Goal: Task Accomplishment & Management: Use online tool/utility

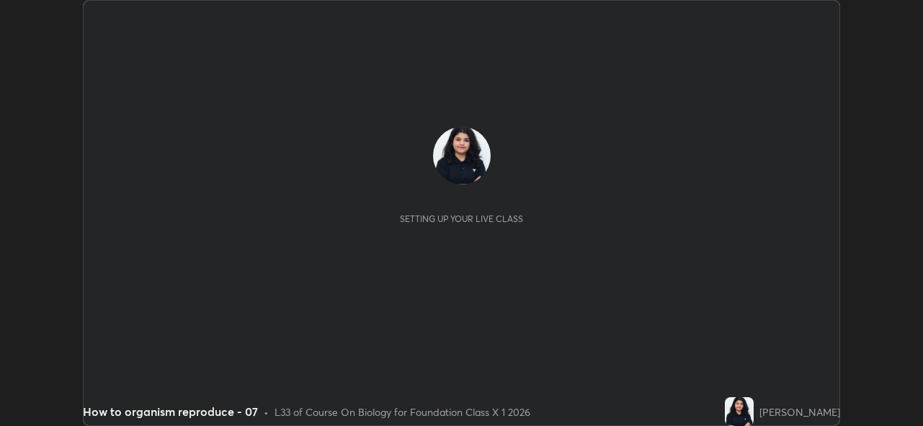
scroll to position [426, 922]
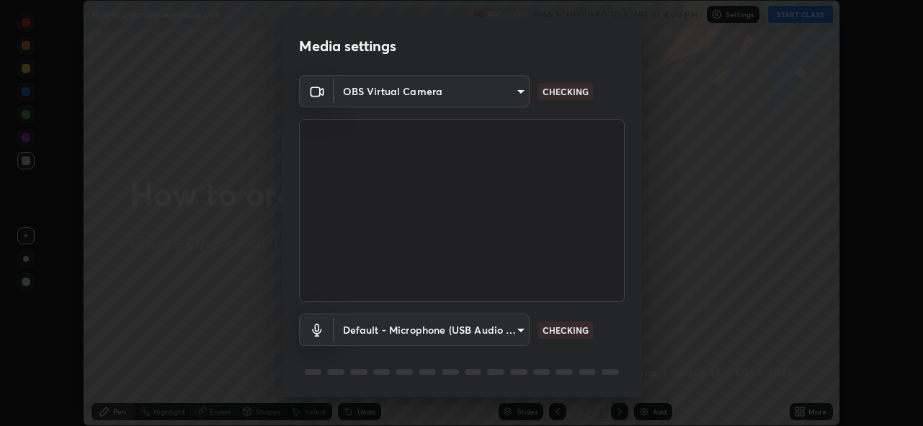
type input "8c17a5d152d90efee16c6d0123f72e1c8e3faabb66c5818a7671abbc9a97bc9a"
type input "default"
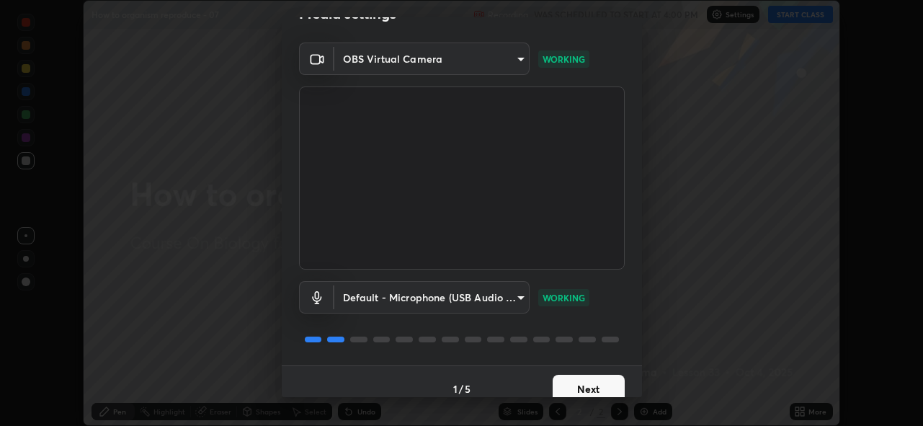
scroll to position [47, 0]
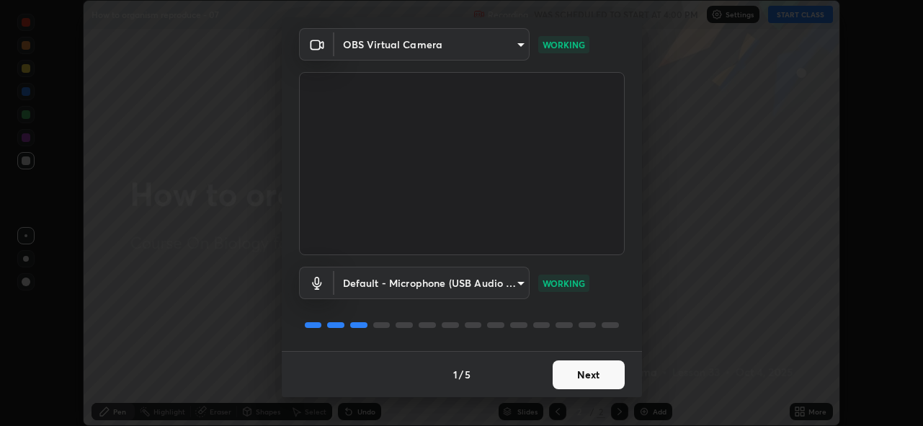
click at [553, 374] on button "Next" at bounding box center [588, 374] width 72 height 29
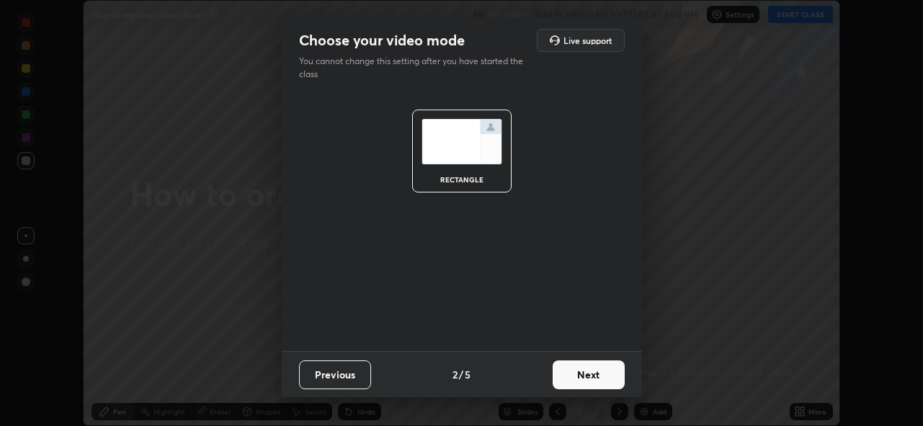
scroll to position [0, 0]
click at [577, 374] on button "Next" at bounding box center [588, 374] width 72 height 29
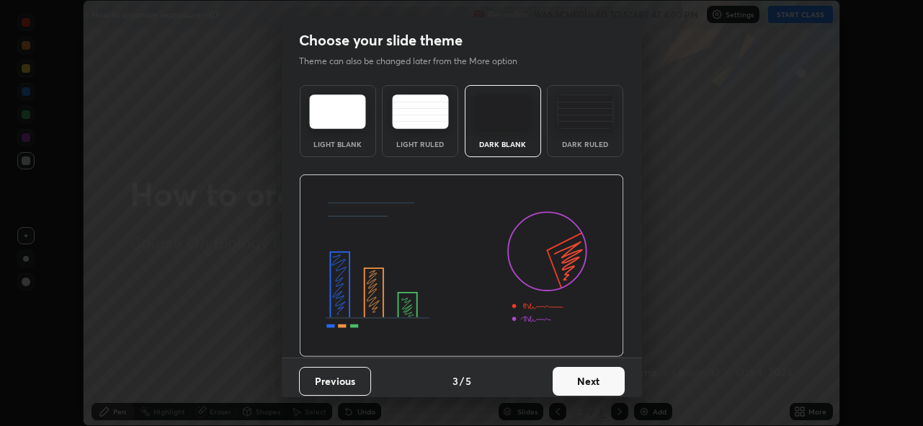
click at [591, 380] on button "Next" at bounding box center [588, 381] width 72 height 29
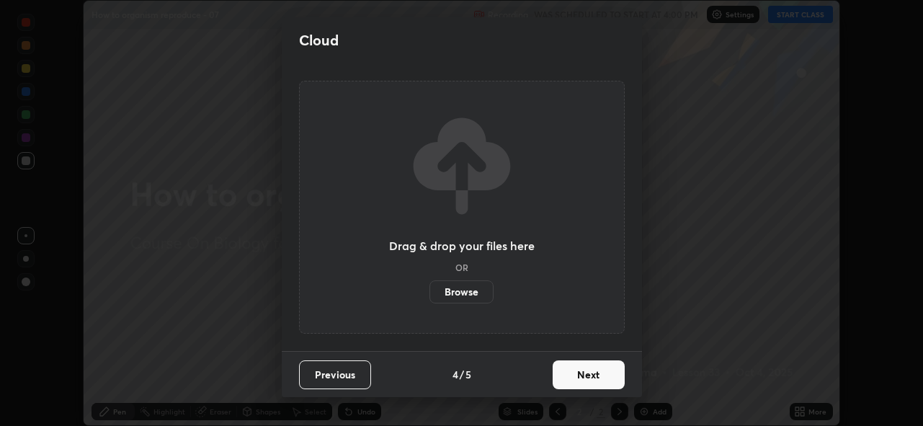
click at [460, 282] on label "Browse" at bounding box center [461, 291] width 64 height 23
click at [429, 282] on input "Browse" at bounding box center [429, 291] width 0 height 23
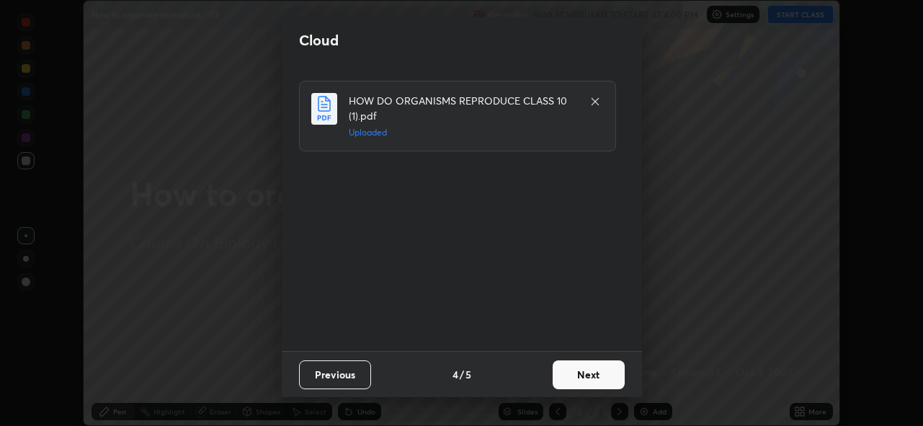
click at [568, 376] on button "Next" at bounding box center [588, 374] width 72 height 29
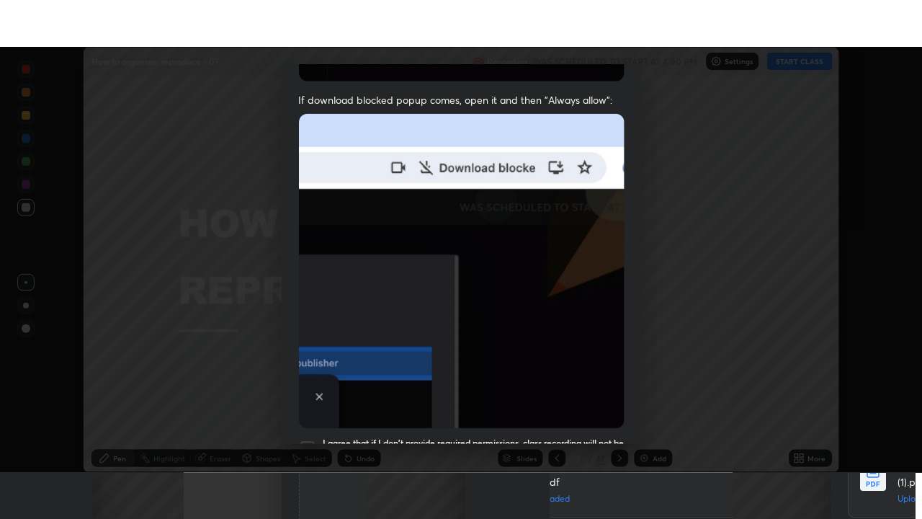
scroll to position [341, 0]
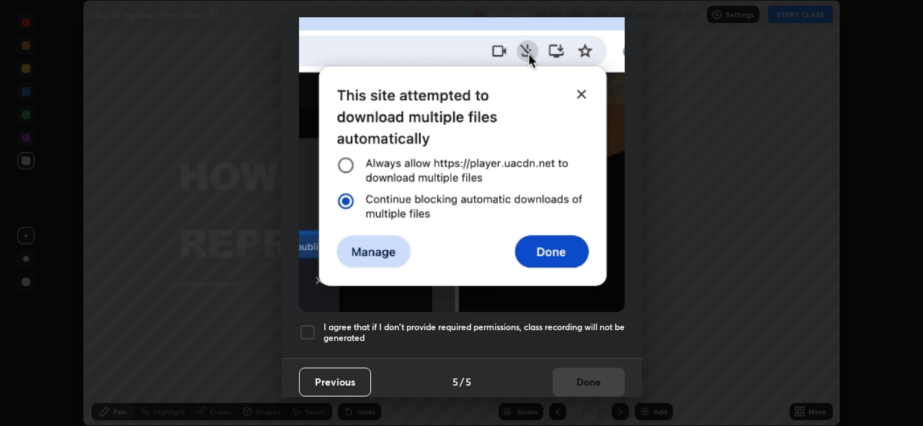
click at [303, 328] on div at bounding box center [307, 331] width 17 height 17
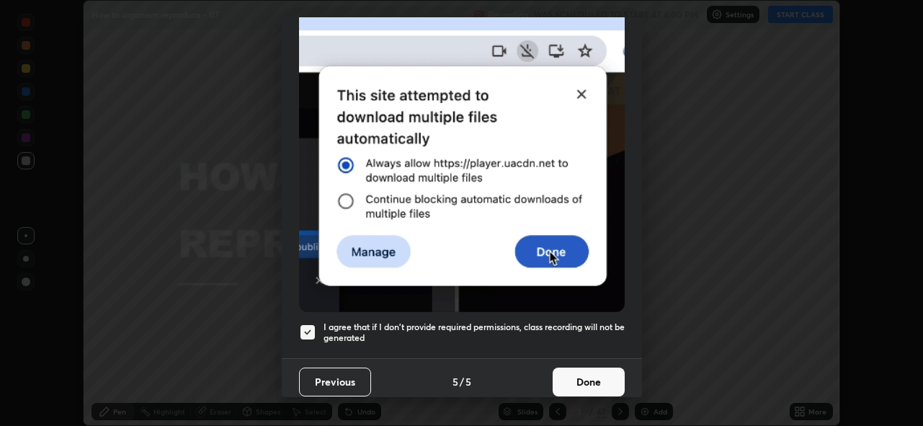
click at [569, 372] on button "Done" at bounding box center [588, 381] width 72 height 29
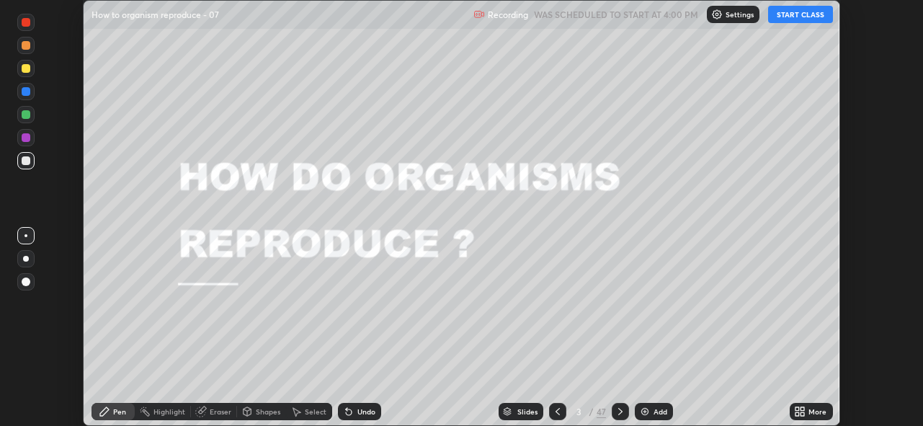
click at [797, 9] on button "START CLASS" at bounding box center [800, 14] width 65 height 17
click at [805, 410] on icon at bounding box center [800, 411] width 12 height 12
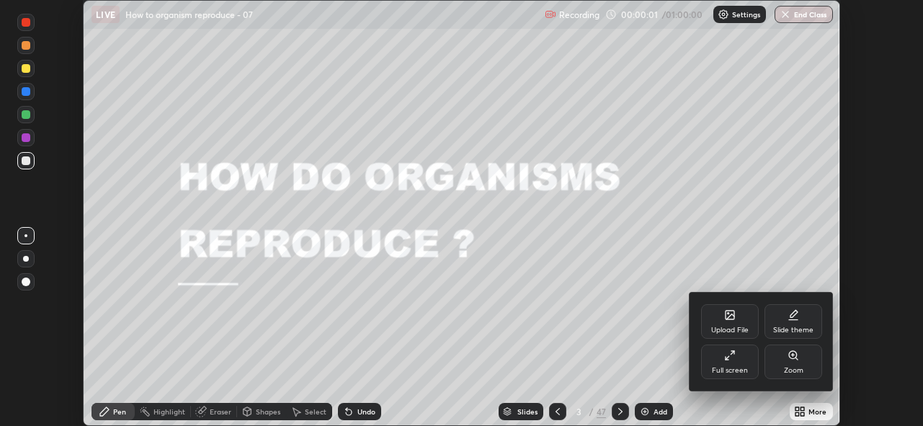
click at [736, 372] on div "Full screen" at bounding box center [730, 370] width 36 height 7
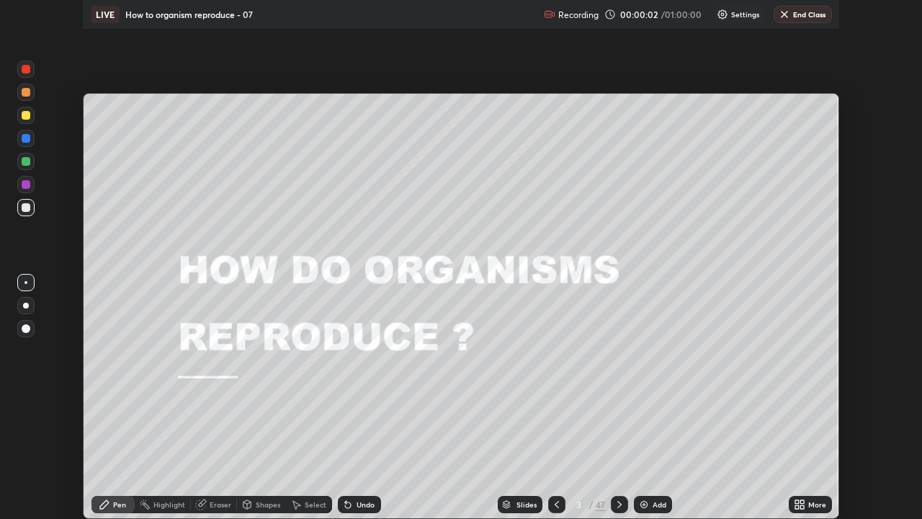
scroll to position [519, 922]
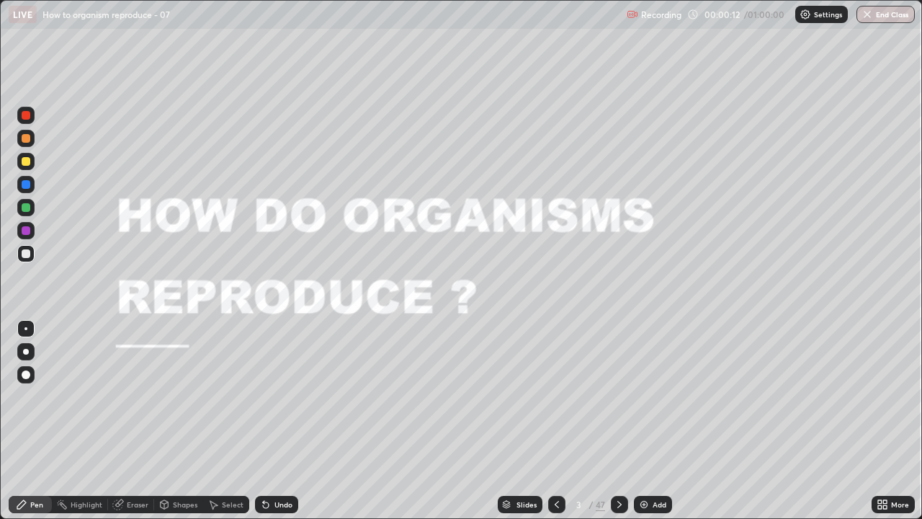
click at [515, 425] on div "Slides" at bounding box center [520, 503] width 45 height 17
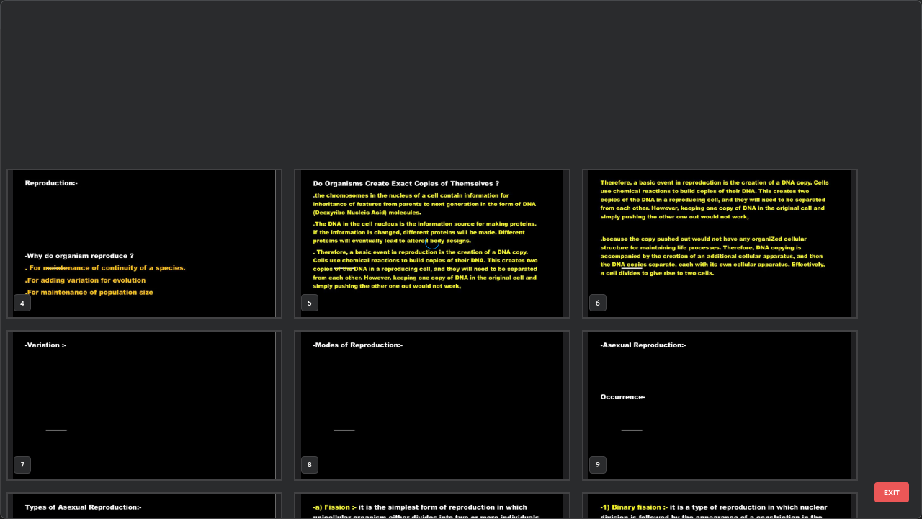
scroll to position [184, 0]
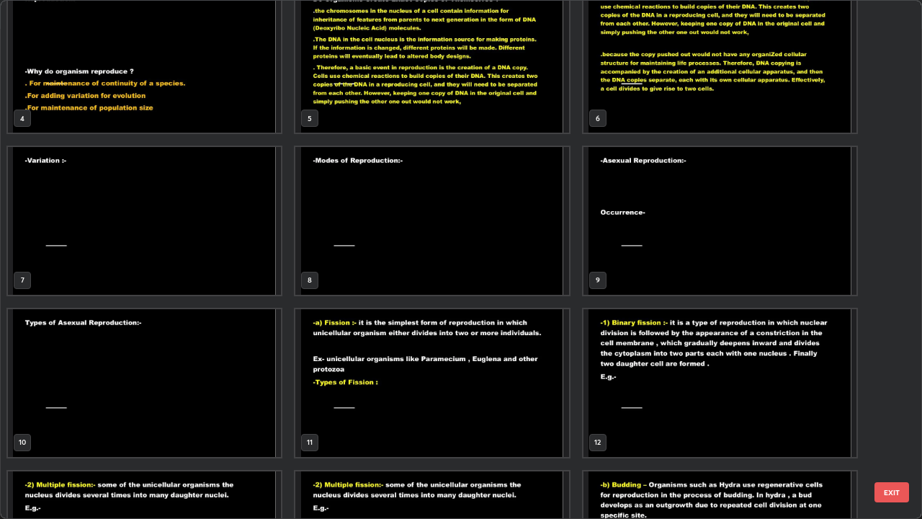
click at [719, 417] on img "grid" at bounding box center [719, 383] width 273 height 148
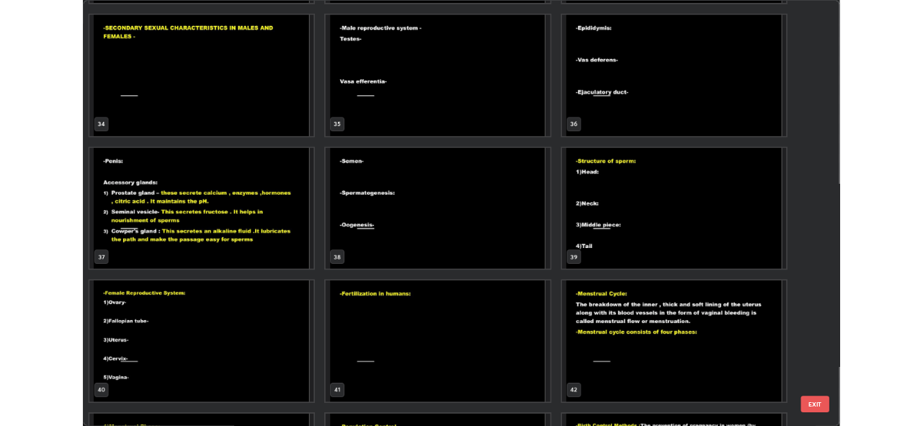
scroll to position [1772, 0]
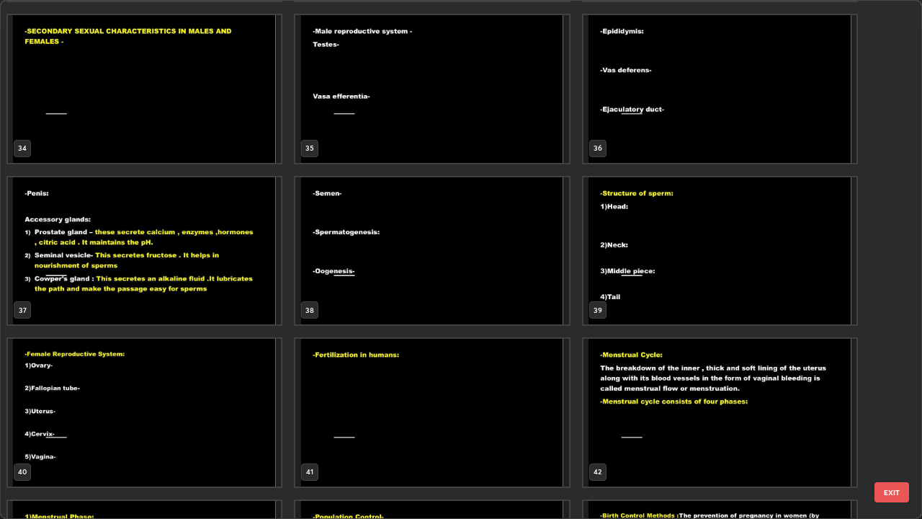
click at [529, 299] on img "grid" at bounding box center [431, 251] width 273 height 148
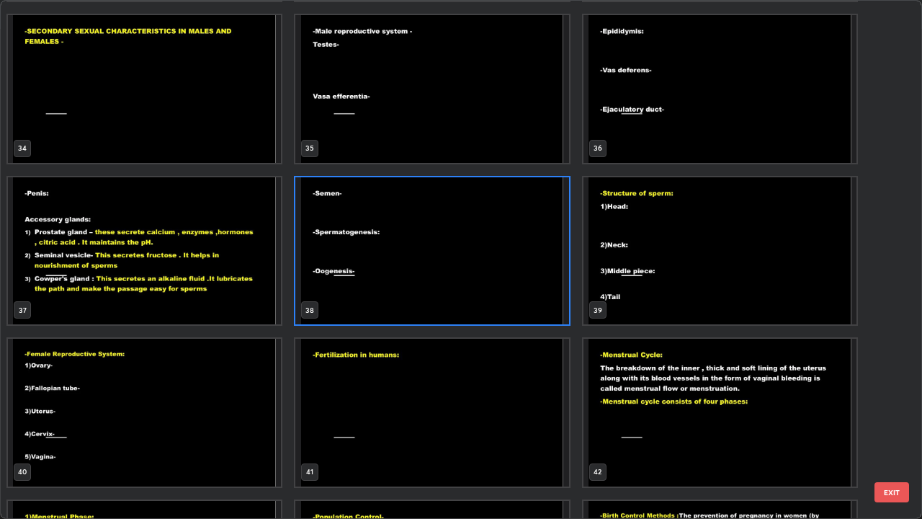
click at [531, 296] on img "grid" at bounding box center [431, 251] width 273 height 148
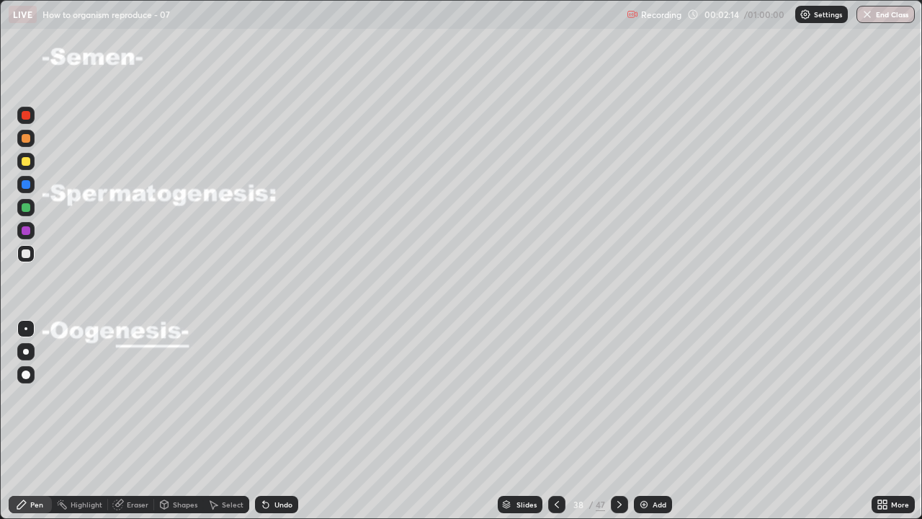
click at [27, 153] on div at bounding box center [25, 161] width 17 height 17
click at [278, 425] on div "Undo" at bounding box center [283, 504] width 18 height 7
click at [25, 234] on div at bounding box center [26, 230] width 9 height 9
click at [22, 257] on div at bounding box center [25, 253] width 17 height 17
click at [290, 425] on div "Undo" at bounding box center [276, 503] width 43 height 17
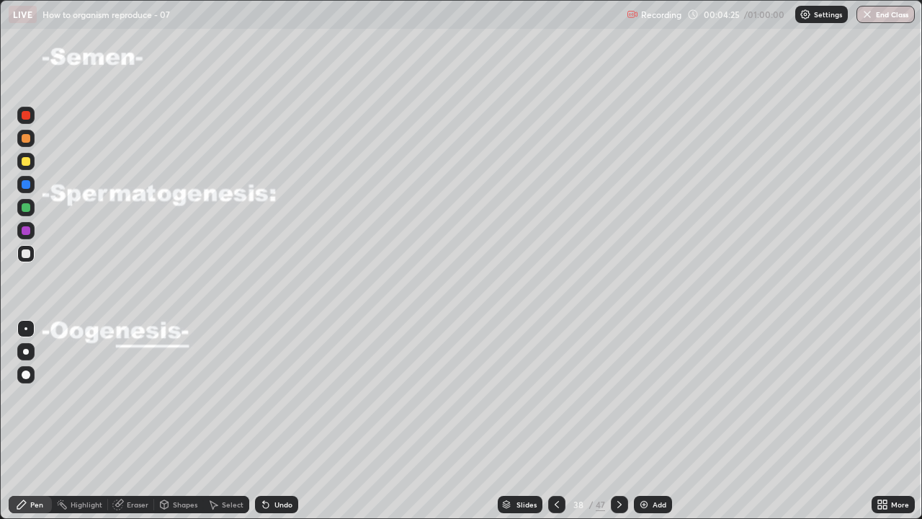
click at [139, 425] on div "Eraser" at bounding box center [138, 504] width 22 height 7
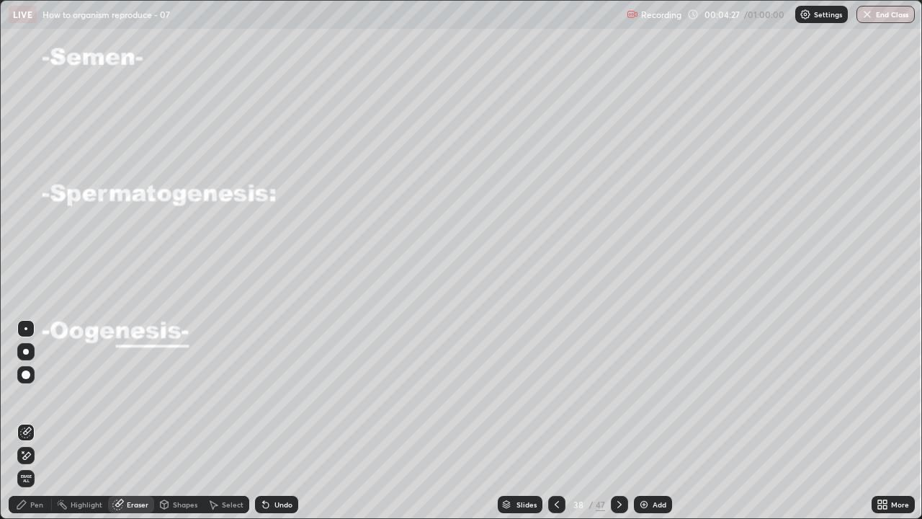
click at [22, 425] on icon at bounding box center [21, 504] width 9 height 9
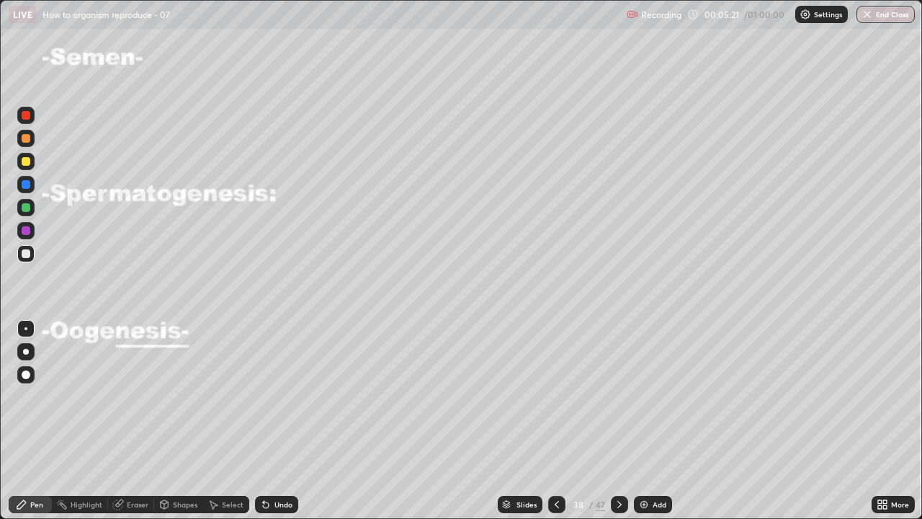
click at [30, 256] on div at bounding box center [25, 253] width 17 height 17
click at [23, 231] on div at bounding box center [26, 230] width 9 height 9
click at [616, 425] on icon at bounding box center [620, 504] width 12 height 12
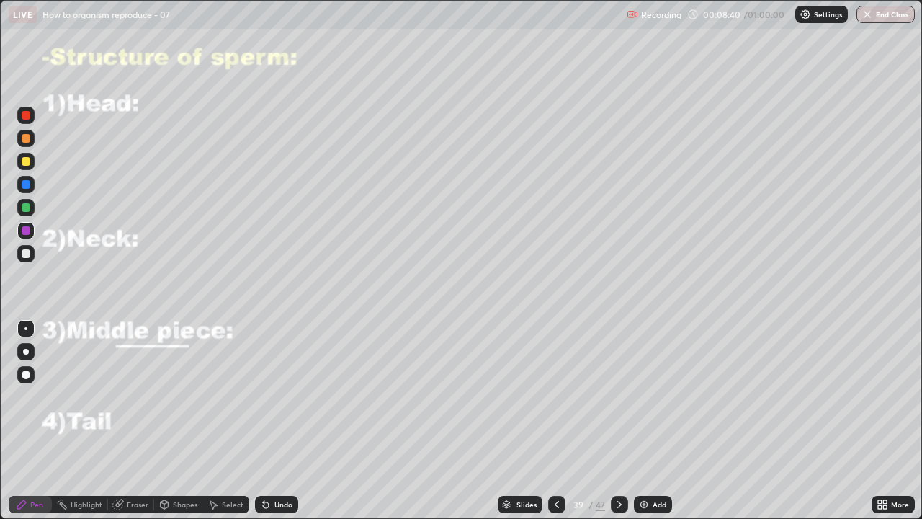
click at [26, 254] on div at bounding box center [26, 253] width 9 height 9
click at [277, 425] on div "Undo" at bounding box center [276, 503] width 43 height 17
click at [274, 425] on div "Undo" at bounding box center [276, 503] width 43 height 17
click at [29, 167] on div at bounding box center [25, 161] width 17 height 17
click at [139, 425] on div "Eraser" at bounding box center [138, 504] width 22 height 7
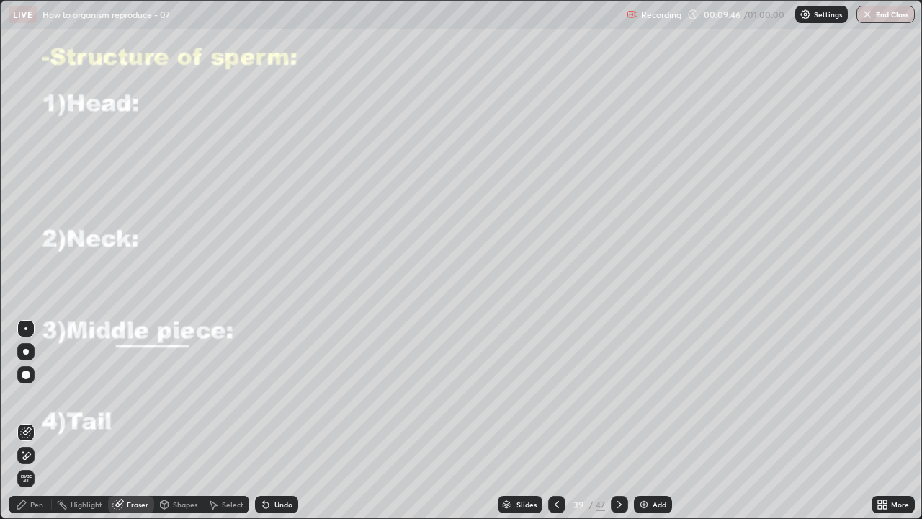
click at [37, 425] on div "Pen" at bounding box center [36, 504] width 13 height 7
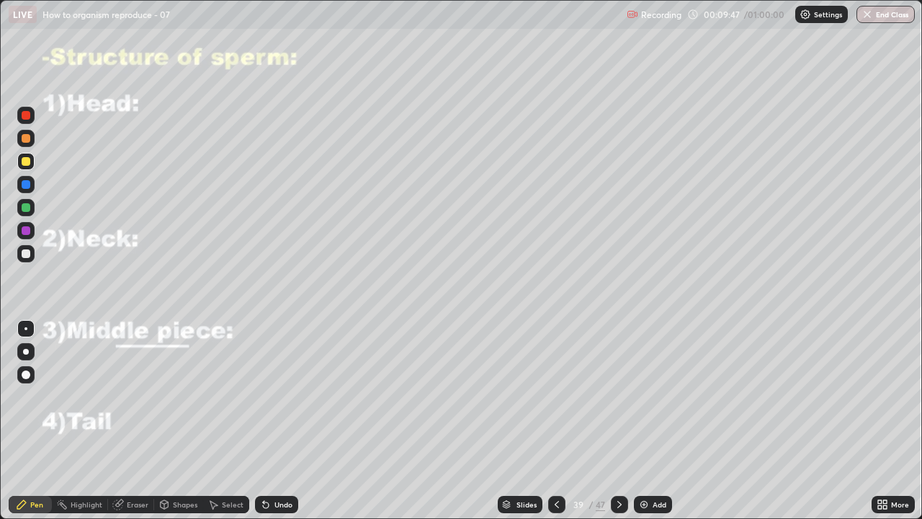
click at [29, 205] on div at bounding box center [26, 207] width 9 height 9
click at [26, 162] on div at bounding box center [26, 161] width 9 height 9
click at [27, 138] on div at bounding box center [26, 138] width 9 height 9
click at [284, 425] on div "Undo" at bounding box center [283, 504] width 18 height 7
click at [280, 425] on div "Undo" at bounding box center [283, 504] width 18 height 7
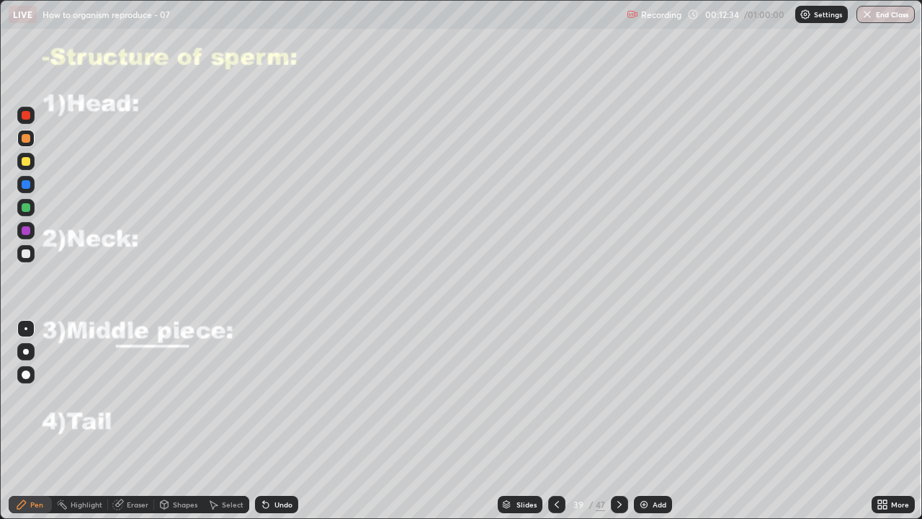
click at [25, 233] on div at bounding box center [26, 230] width 9 height 9
click at [276, 425] on div "Undo" at bounding box center [276, 503] width 43 height 17
click at [274, 425] on div "Undo" at bounding box center [283, 504] width 18 height 7
click at [276, 425] on div "Undo" at bounding box center [283, 504] width 18 height 7
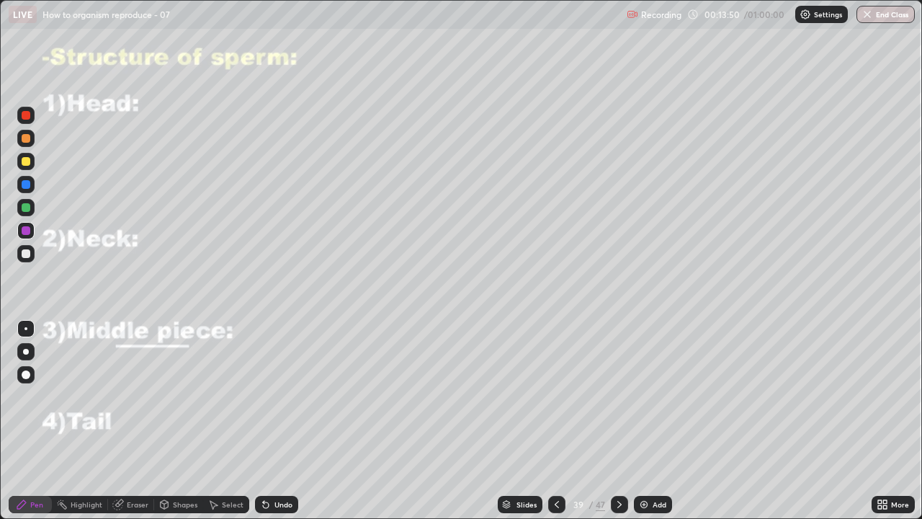
click at [274, 425] on div "Undo" at bounding box center [283, 504] width 18 height 7
click at [23, 255] on div at bounding box center [26, 253] width 9 height 9
click at [618, 425] on icon at bounding box center [620, 504] width 12 height 12
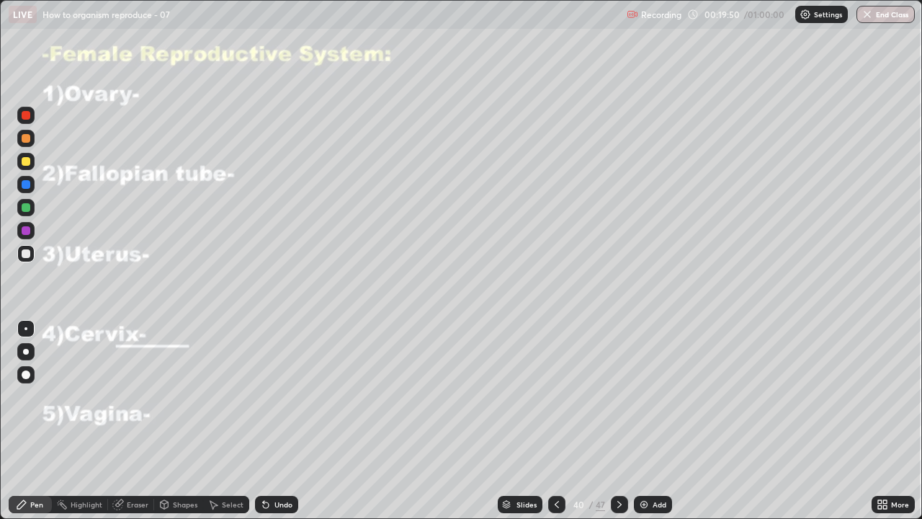
click at [22, 254] on div at bounding box center [26, 253] width 9 height 9
click at [279, 425] on div "Undo" at bounding box center [276, 503] width 43 height 17
click at [269, 425] on div "Undo" at bounding box center [276, 503] width 43 height 17
click at [266, 425] on div "Undo" at bounding box center [276, 503] width 43 height 17
click at [263, 425] on icon at bounding box center [266, 504] width 12 height 12
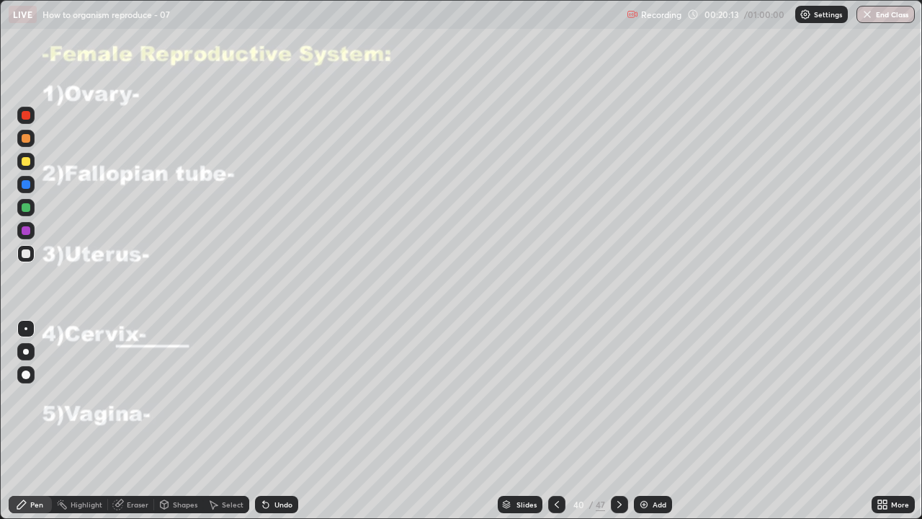
click at [270, 425] on div "Undo" at bounding box center [276, 503] width 43 height 17
click at [30, 159] on div at bounding box center [26, 161] width 9 height 9
click at [287, 425] on div "Undo" at bounding box center [283, 504] width 18 height 7
click at [287, 425] on div "Undo" at bounding box center [276, 503] width 43 height 17
click at [290, 425] on div "Undo" at bounding box center [276, 503] width 43 height 17
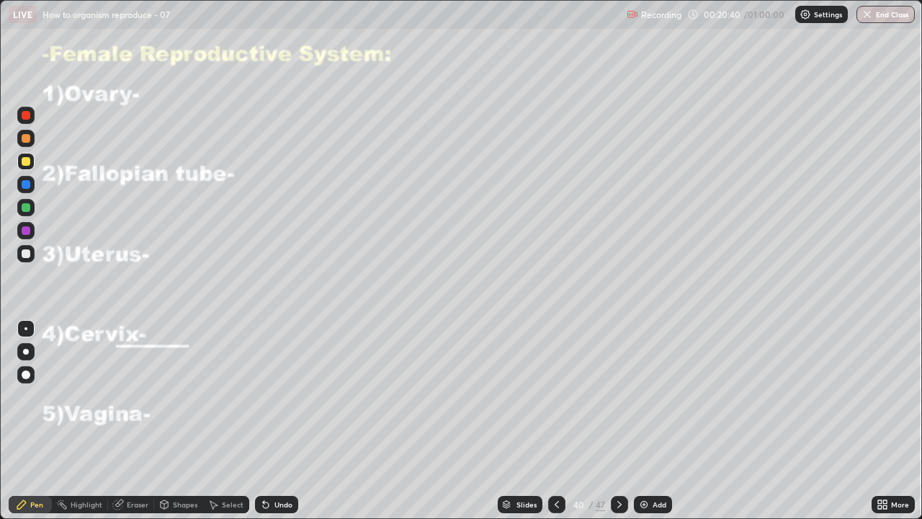
click at [27, 254] on div at bounding box center [26, 253] width 9 height 9
click at [280, 425] on div "Undo" at bounding box center [276, 503] width 43 height 17
click at [34, 232] on div at bounding box center [25, 230] width 17 height 17
click at [28, 208] on div at bounding box center [26, 207] width 9 height 9
click at [28, 160] on div at bounding box center [26, 161] width 9 height 9
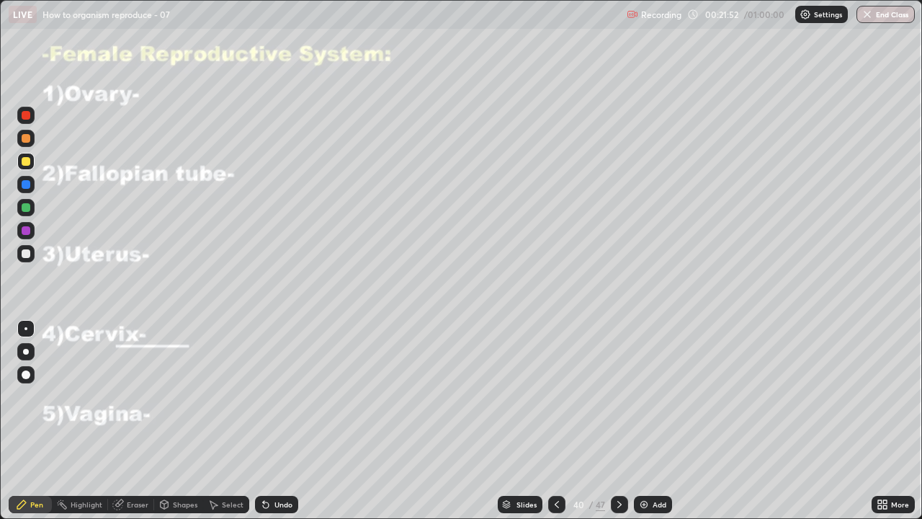
click at [27, 138] on div at bounding box center [26, 138] width 9 height 9
click at [28, 228] on div at bounding box center [26, 230] width 9 height 9
click at [27, 117] on div at bounding box center [26, 115] width 9 height 9
click at [27, 253] on div at bounding box center [26, 253] width 9 height 9
click at [177, 425] on div "Shapes" at bounding box center [178, 503] width 49 height 17
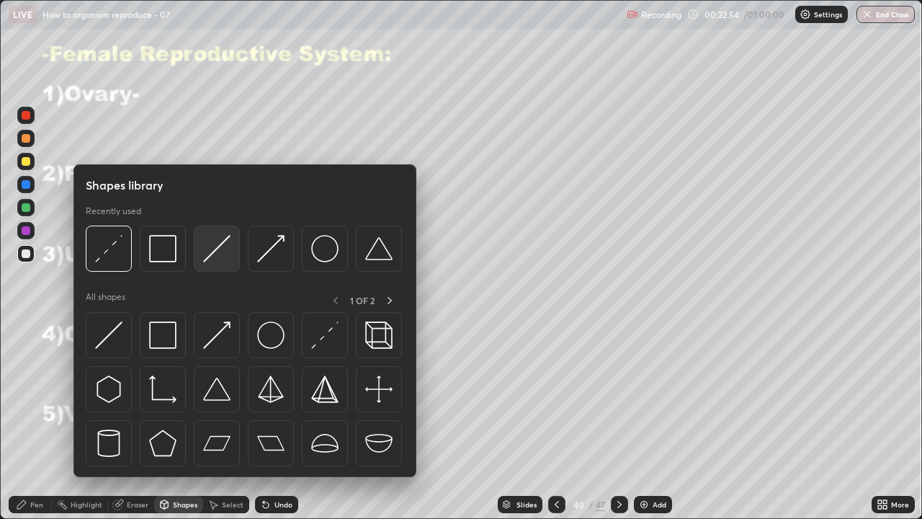
click at [210, 266] on div at bounding box center [217, 248] width 46 height 46
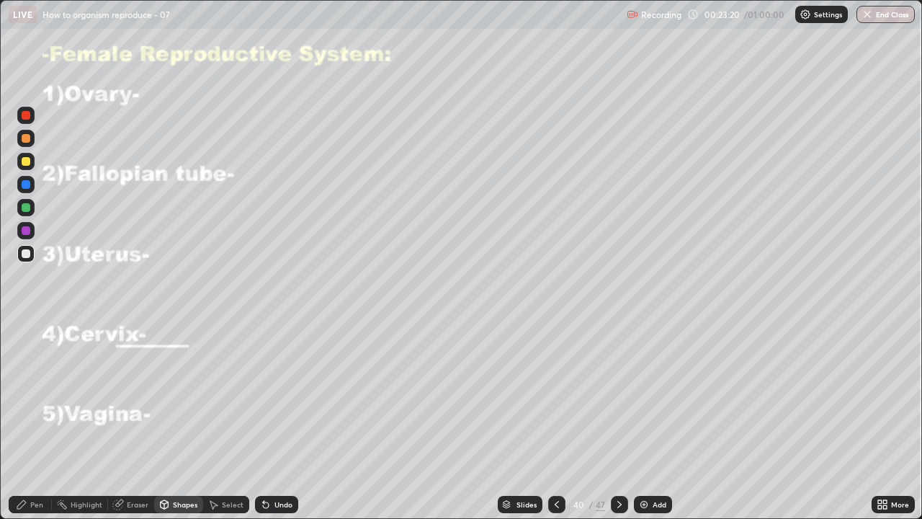
click at [39, 425] on div "Pen" at bounding box center [30, 503] width 43 height 17
click at [280, 425] on div "Undo" at bounding box center [283, 504] width 18 height 7
click at [274, 425] on div "Undo" at bounding box center [276, 503] width 43 height 17
click at [122, 425] on icon at bounding box center [118, 504] width 12 height 12
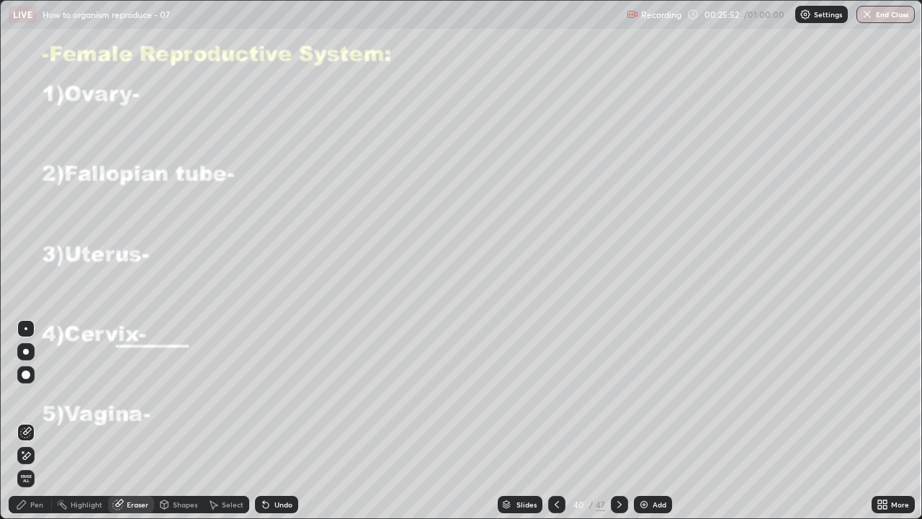
click at [34, 425] on div "Pen" at bounding box center [36, 504] width 13 height 7
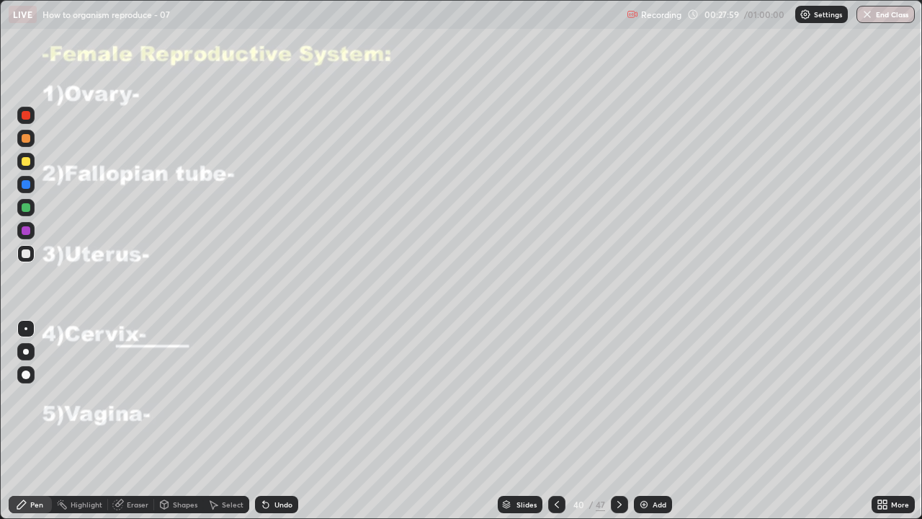
click at [24, 140] on div at bounding box center [26, 138] width 9 height 9
click at [274, 425] on div "Undo" at bounding box center [283, 504] width 18 height 7
click at [279, 425] on div "Undo" at bounding box center [283, 504] width 18 height 7
click at [282, 425] on div "Undo" at bounding box center [283, 504] width 18 height 7
click at [276, 425] on div "Undo" at bounding box center [276, 503] width 43 height 17
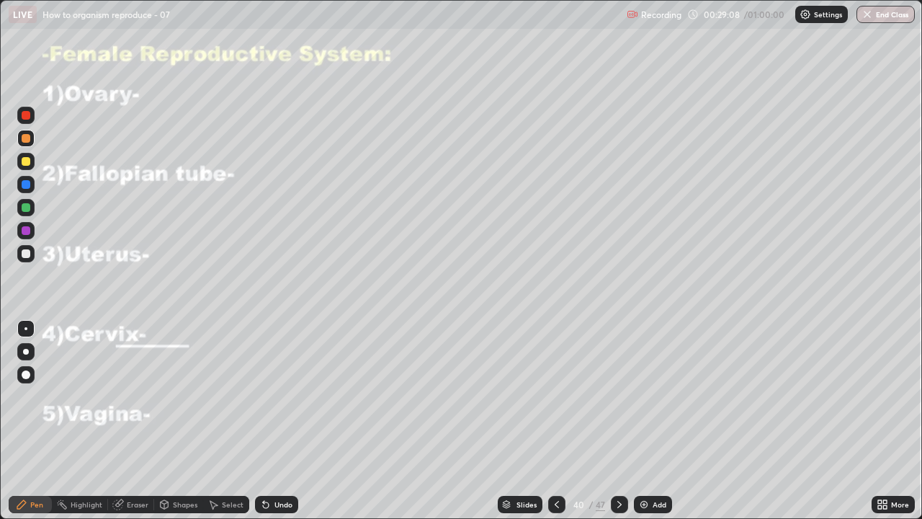
click at [25, 116] on div at bounding box center [26, 115] width 9 height 9
click at [24, 118] on div at bounding box center [26, 115] width 9 height 9
click at [27, 116] on div at bounding box center [26, 115] width 9 height 9
click at [24, 254] on div at bounding box center [26, 253] width 9 height 9
click at [23, 163] on div at bounding box center [26, 161] width 9 height 9
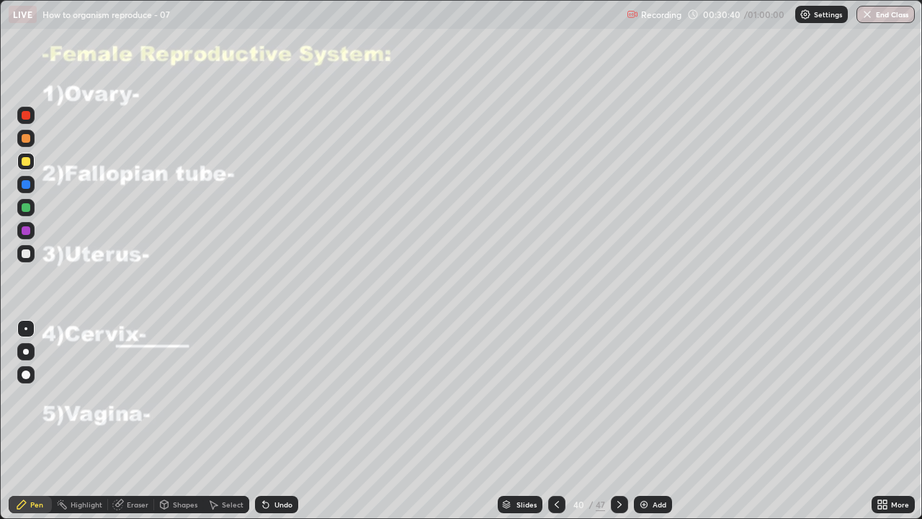
click at [24, 254] on div at bounding box center [26, 253] width 9 height 9
click at [26, 228] on div at bounding box center [26, 230] width 9 height 9
click at [27, 207] on div at bounding box center [26, 207] width 9 height 9
click at [26, 159] on div at bounding box center [26, 161] width 9 height 9
click at [618, 425] on icon at bounding box center [620, 504] width 12 height 12
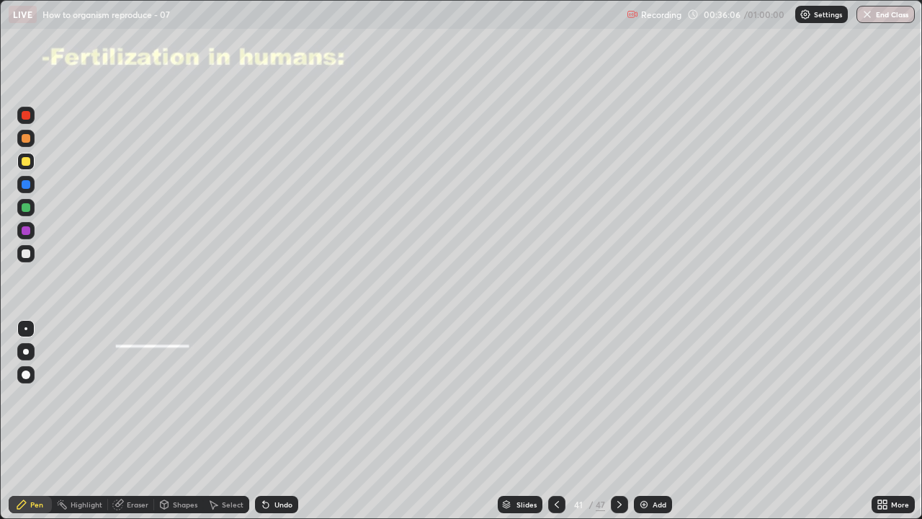
click at [24, 208] on div at bounding box center [26, 207] width 9 height 9
click at [25, 139] on div at bounding box center [26, 138] width 9 height 9
click at [177, 425] on div "Shapes" at bounding box center [185, 504] width 24 height 7
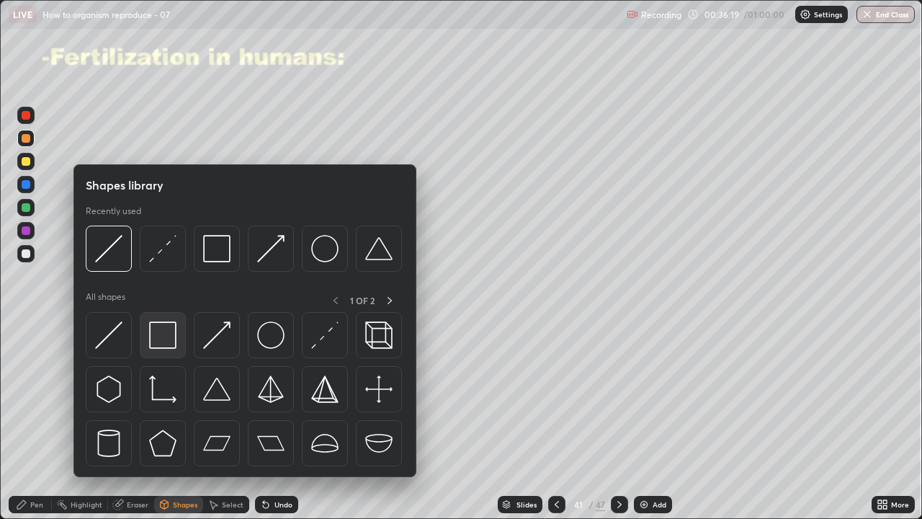
click at [156, 341] on img at bounding box center [162, 334] width 27 height 27
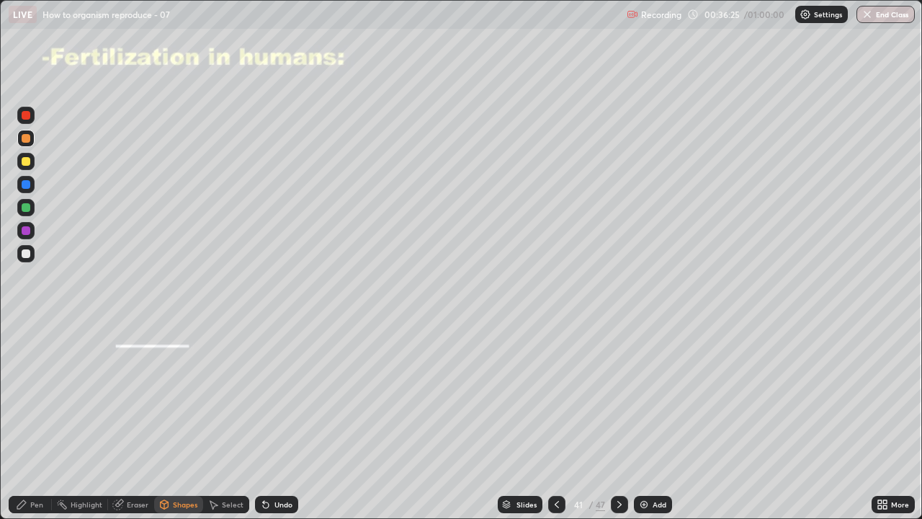
click at [38, 425] on div "Pen" at bounding box center [30, 503] width 43 height 17
click at [125, 425] on div "Eraser" at bounding box center [131, 503] width 46 height 17
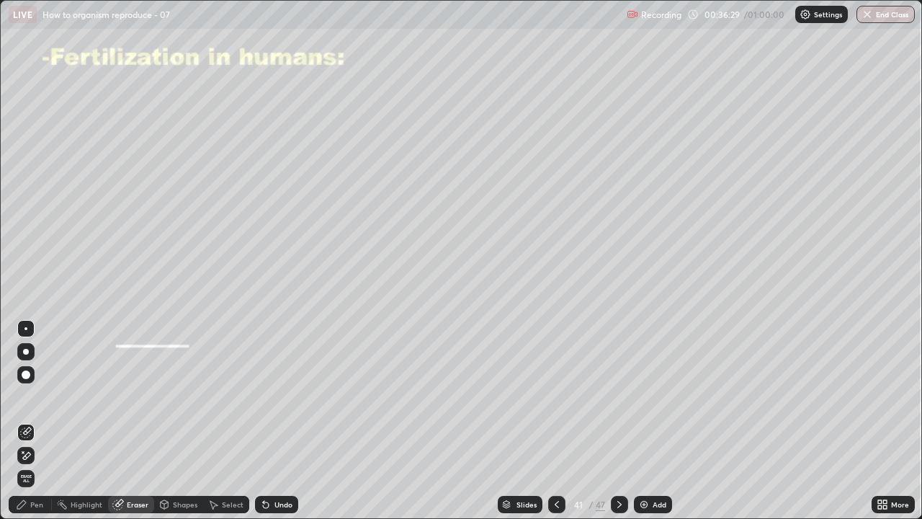
click at [180, 425] on div "Shapes" at bounding box center [185, 504] width 24 height 7
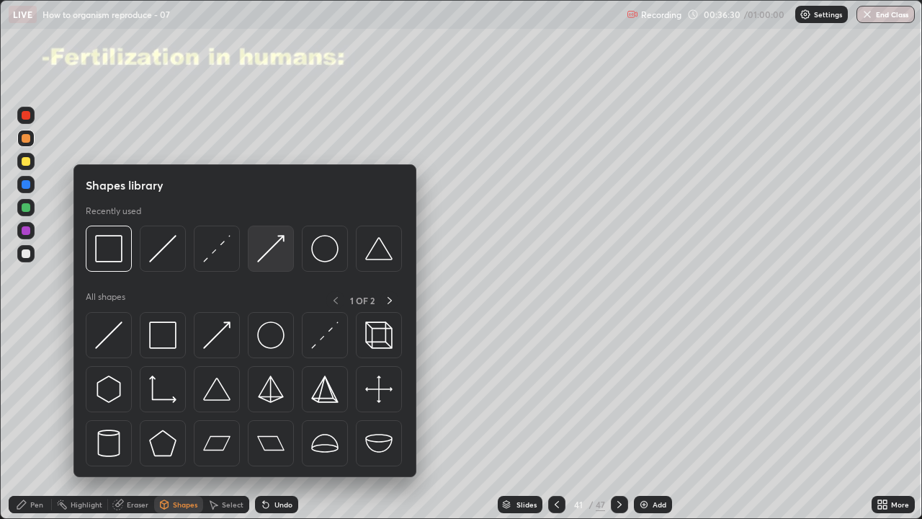
click at [264, 256] on img at bounding box center [270, 248] width 27 height 27
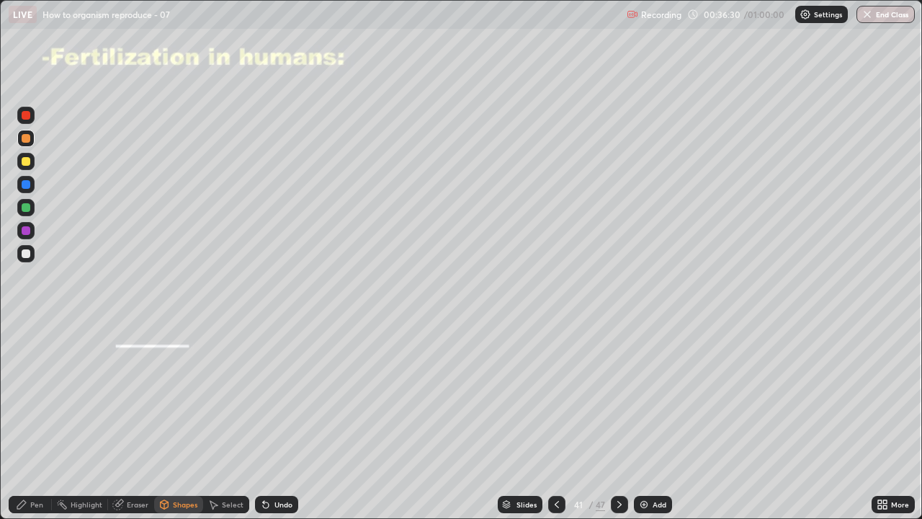
click at [32, 260] on div at bounding box center [25, 253] width 17 height 17
click at [31, 425] on div "Pen" at bounding box center [36, 504] width 13 height 7
click at [171, 425] on div "Shapes" at bounding box center [178, 503] width 49 height 17
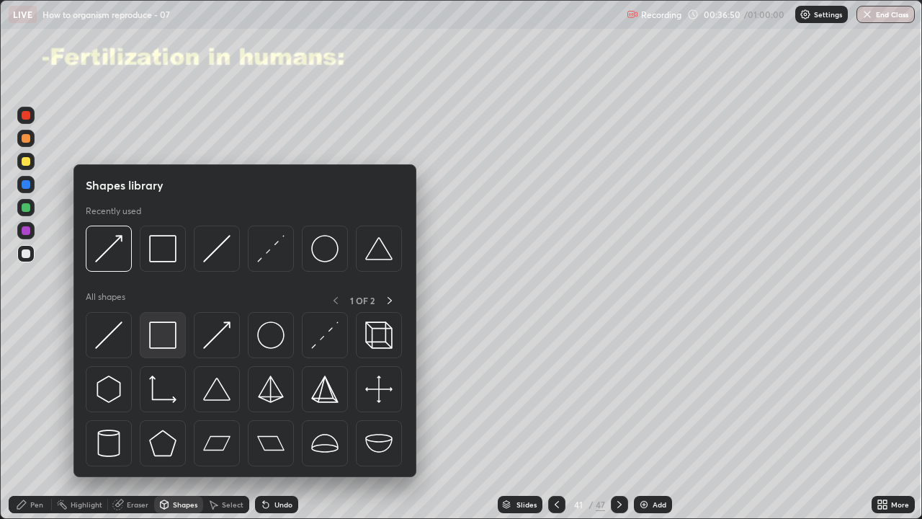
click at [164, 339] on img at bounding box center [162, 334] width 27 height 27
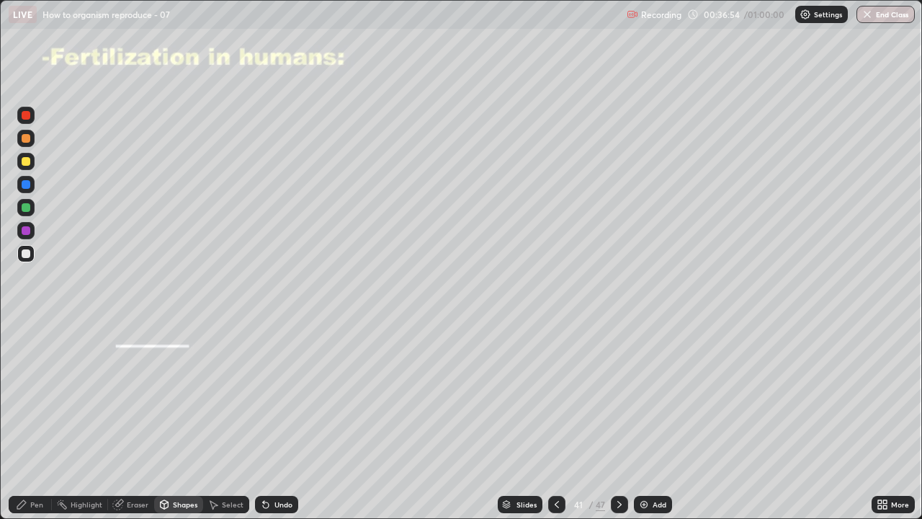
click at [32, 425] on div "Pen" at bounding box center [36, 504] width 13 height 7
click at [26, 132] on div at bounding box center [25, 138] width 17 height 17
click at [171, 425] on div "Shapes" at bounding box center [178, 503] width 49 height 17
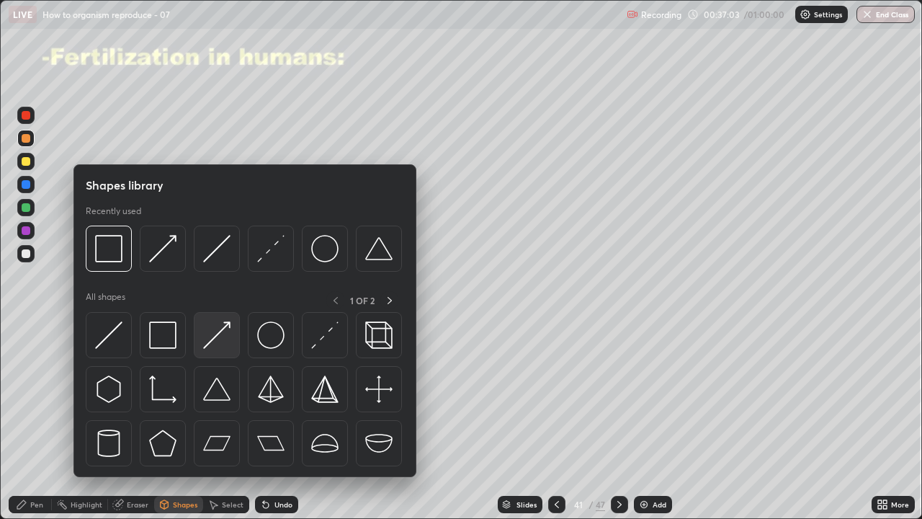
click at [212, 338] on img at bounding box center [216, 334] width 27 height 27
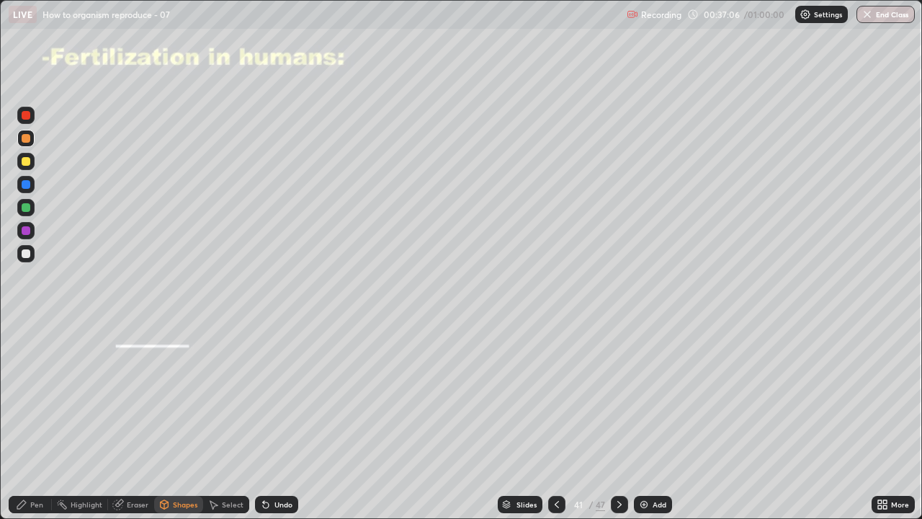
click at [37, 425] on div "Pen" at bounding box center [36, 504] width 13 height 7
click at [27, 233] on div at bounding box center [26, 230] width 9 height 9
click at [284, 425] on div "Undo" at bounding box center [283, 504] width 18 height 7
click at [279, 425] on div "Undo" at bounding box center [276, 503] width 43 height 17
click at [280, 425] on div "Undo" at bounding box center [283, 504] width 18 height 7
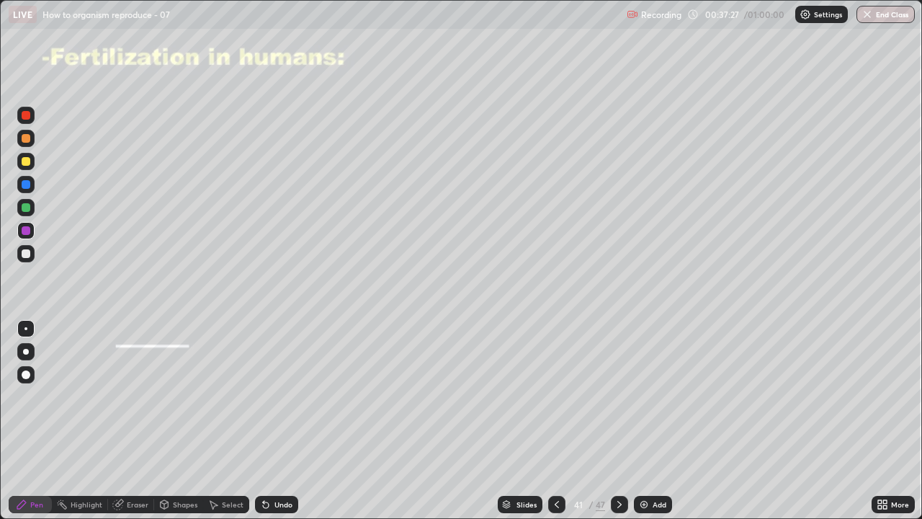
click at [284, 425] on div "Undo" at bounding box center [276, 503] width 43 height 17
click at [287, 425] on div "Undo" at bounding box center [276, 503] width 43 height 17
click at [288, 425] on div "Undo" at bounding box center [276, 503] width 43 height 17
click at [179, 425] on div "Shapes" at bounding box center [178, 503] width 49 height 17
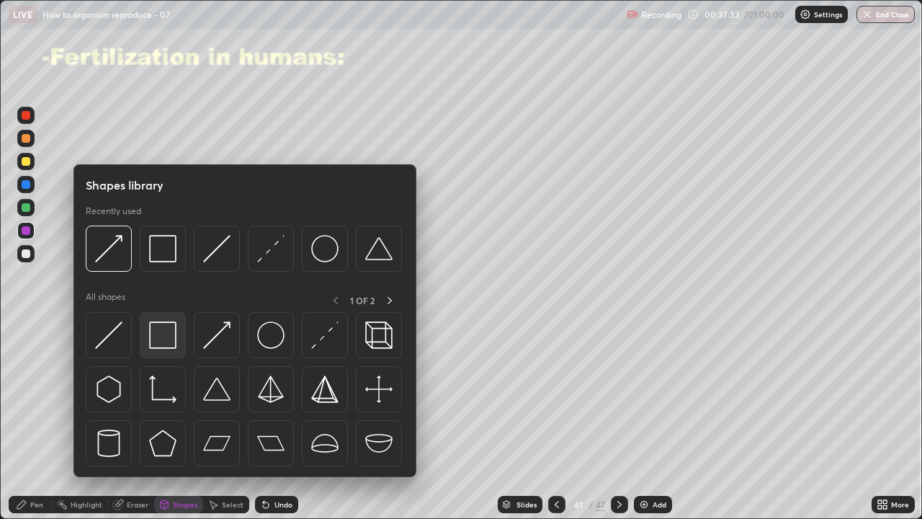
click at [169, 336] on img at bounding box center [162, 334] width 27 height 27
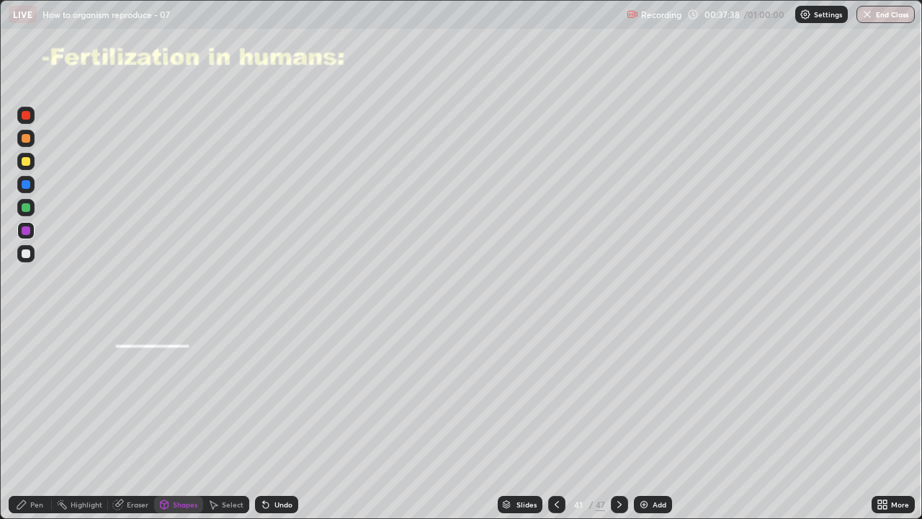
click at [25, 425] on div "Pen" at bounding box center [30, 503] width 43 height 17
click at [40, 425] on div "Pen" at bounding box center [36, 504] width 13 height 7
click at [176, 425] on div "Shapes" at bounding box center [185, 504] width 24 height 7
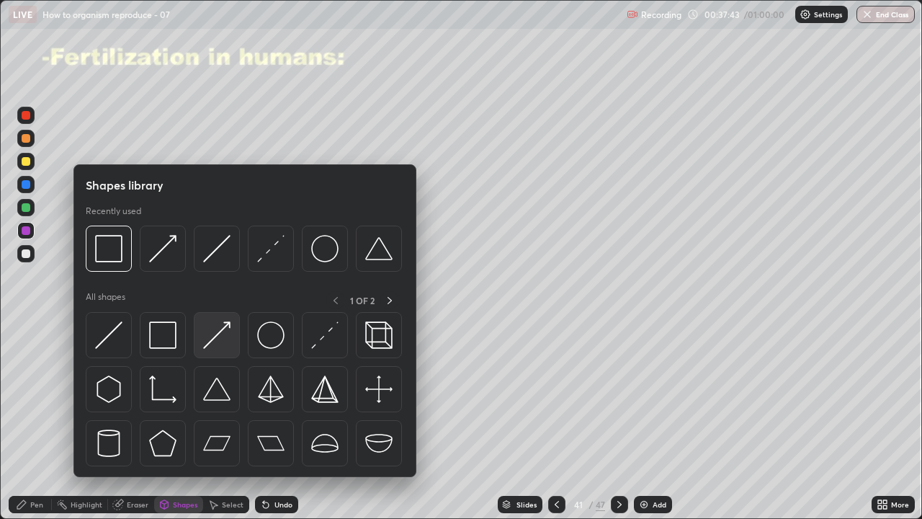
click at [218, 331] on img at bounding box center [216, 334] width 27 height 27
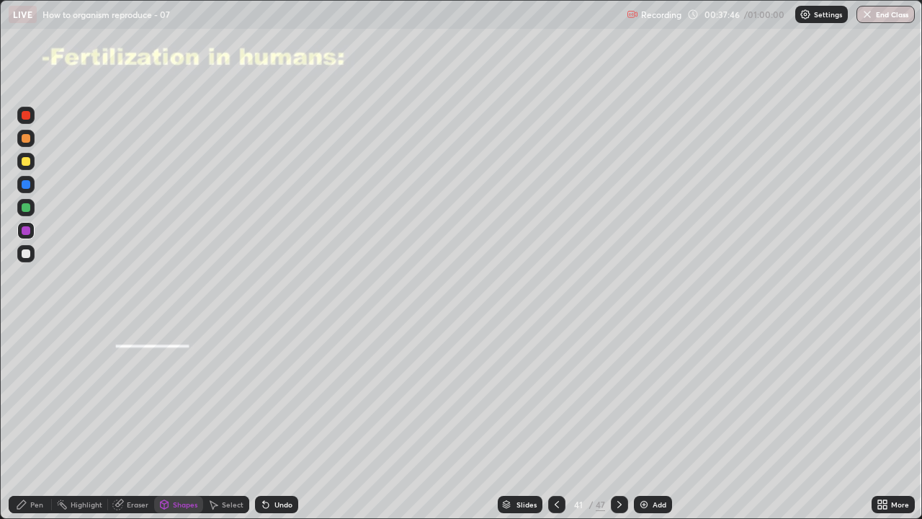
click at [556, 425] on icon at bounding box center [557, 504] width 4 height 7
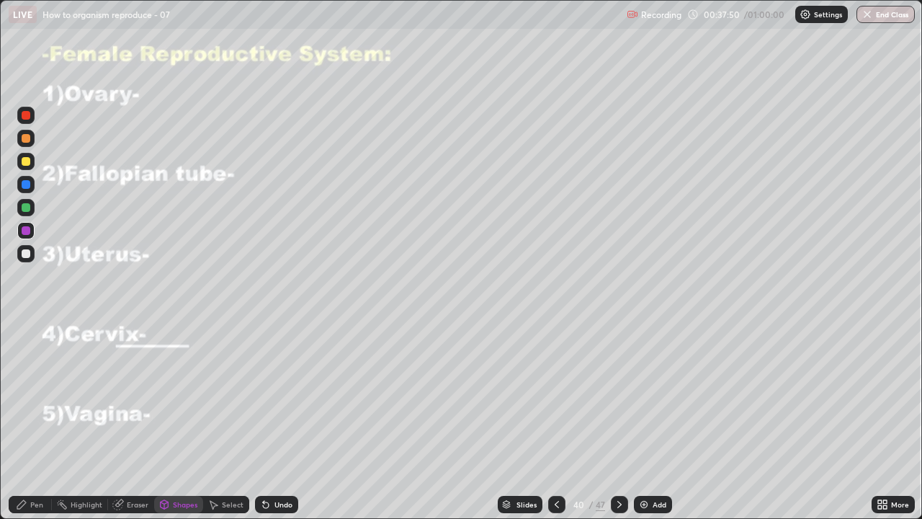
click at [616, 425] on icon at bounding box center [620, 504] width 12 height 12
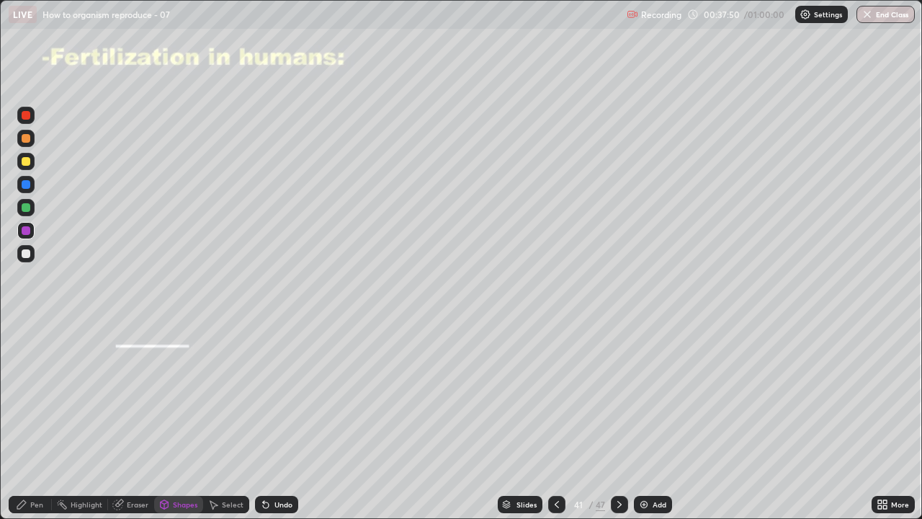
click at [646, 425] on img at bounding box center [644, 504] width 12 height 12
click at [262, 425] on div "Undo" at bounding box center [276, 503] width 43 height 17
click at [34, 425] on div "Pen" at bounding box center [36, 504] width 13 height 7
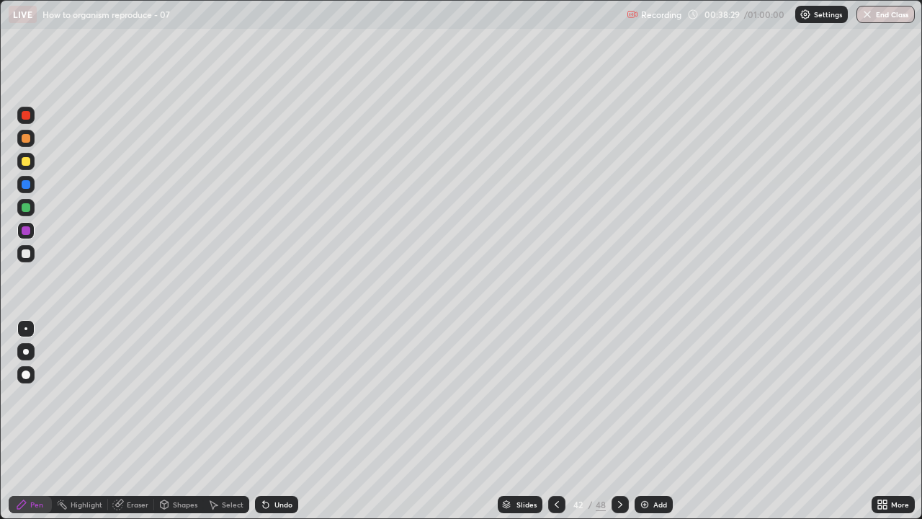
click at [551, 425] on icon at bounding box center [557, 504] width 12 height 12
click at [26, 203] on div at bounding box center [26, 207] width 9 height 9
click at [178, 425] on div "Shapes" at bounding box center [185, 504] width 24 height 7
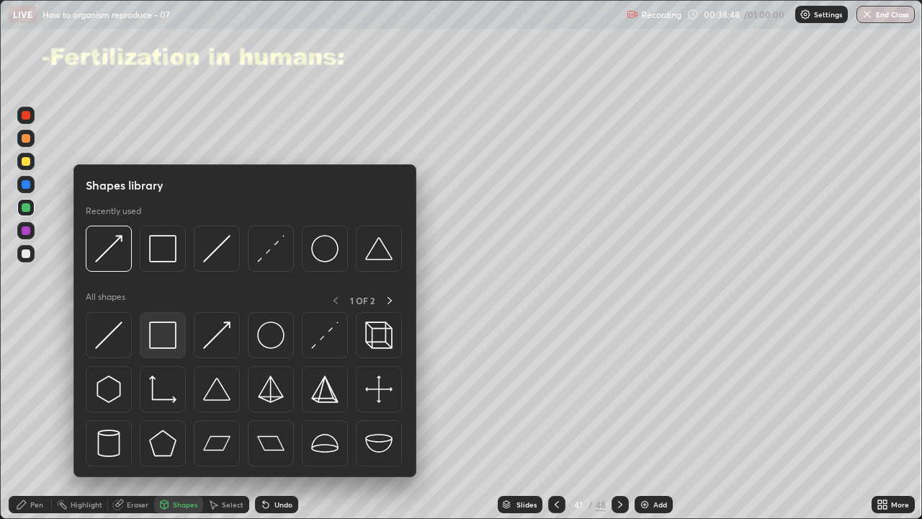
click at [153, 338] on img at bounding box center [162, 334] width 27 height 27
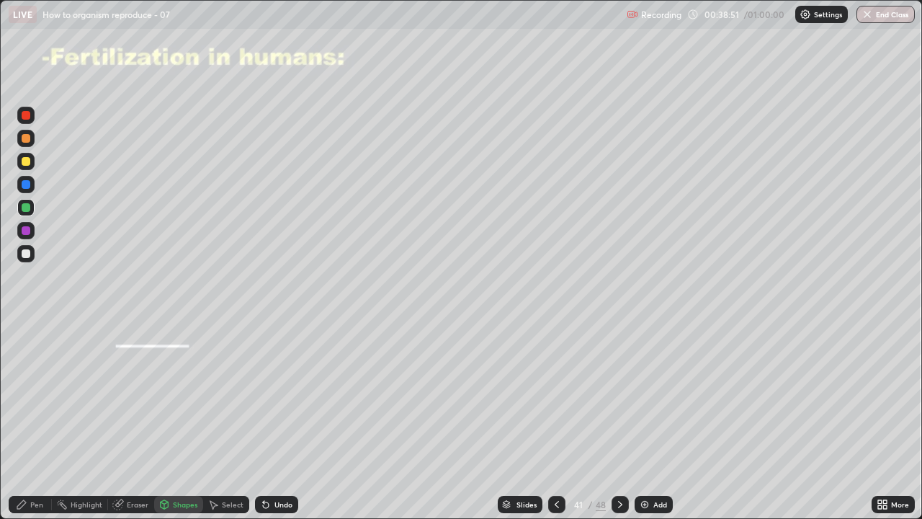
click at [40, 425] on div "Pen" at bounding box center [36, 504] width 13 height 7
click at [24, 164] on div at bounding box center [26, 161] width 9 height 9
click at [188, 425] on div "Shapes" at bounding box center [178, 503] width 49 height 17
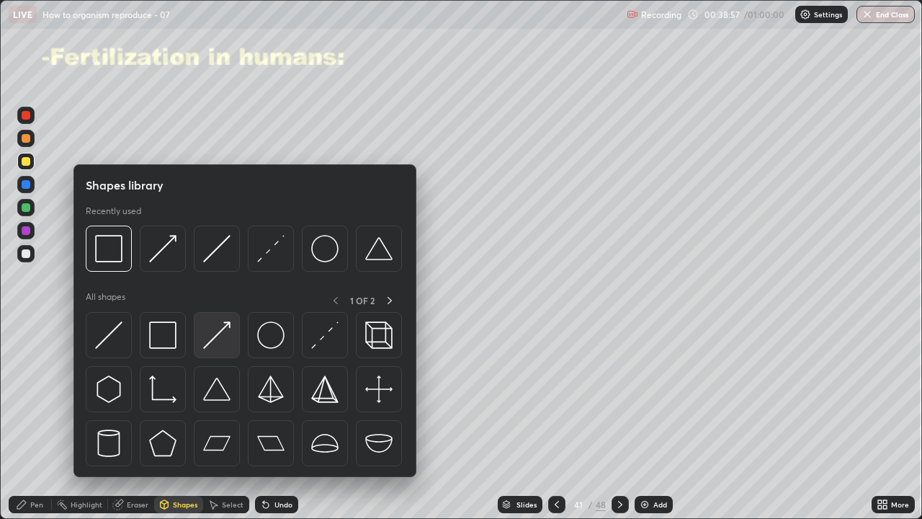
click at [215, 333] on img at bounding box center [216, 334] width 27 height 27
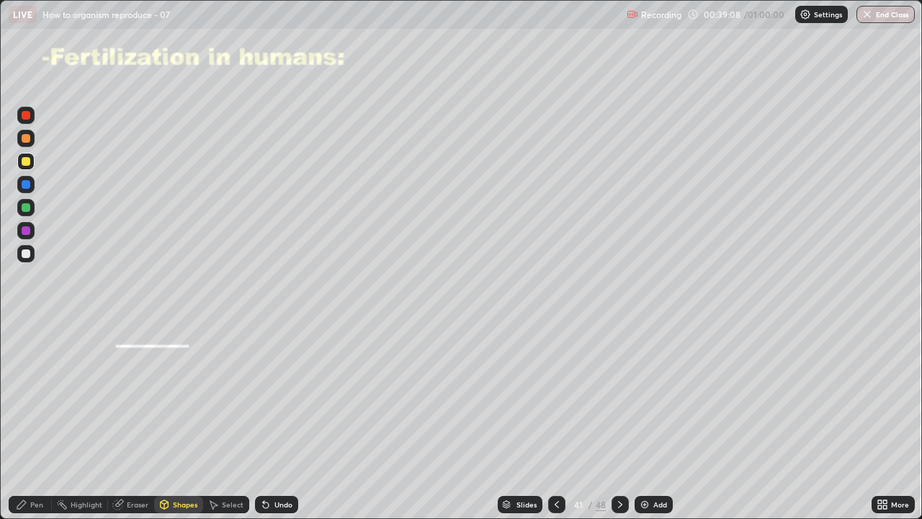
click at [284, 425] on div "Undo" at bounding box center [283, 504] width 18 height 7
click at [27, 425] on div "Pen" at bounding box center [30, 503] width 43 height 17
click at [176, 425] on div "Shapes" at bounding box center [185, 504] width 24 height 7
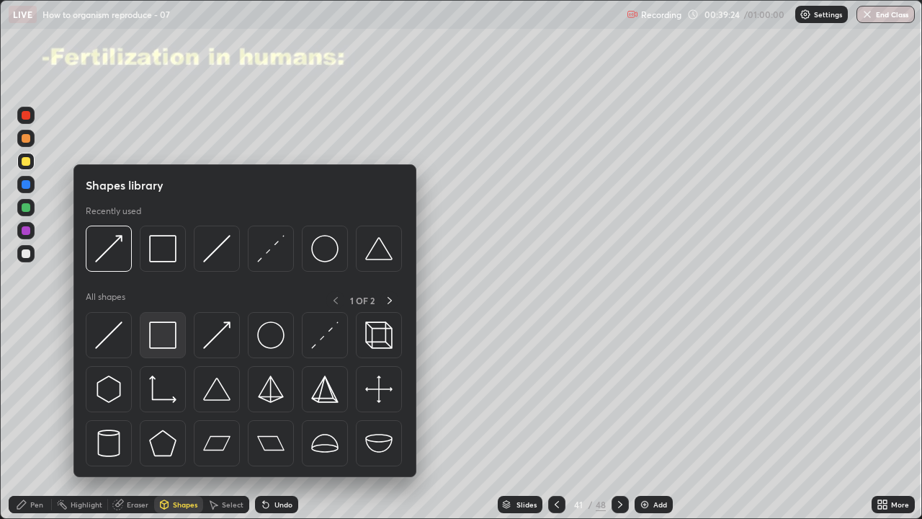
click at [159, 338] on img at bounding box center [162, 334] width 27 height 27
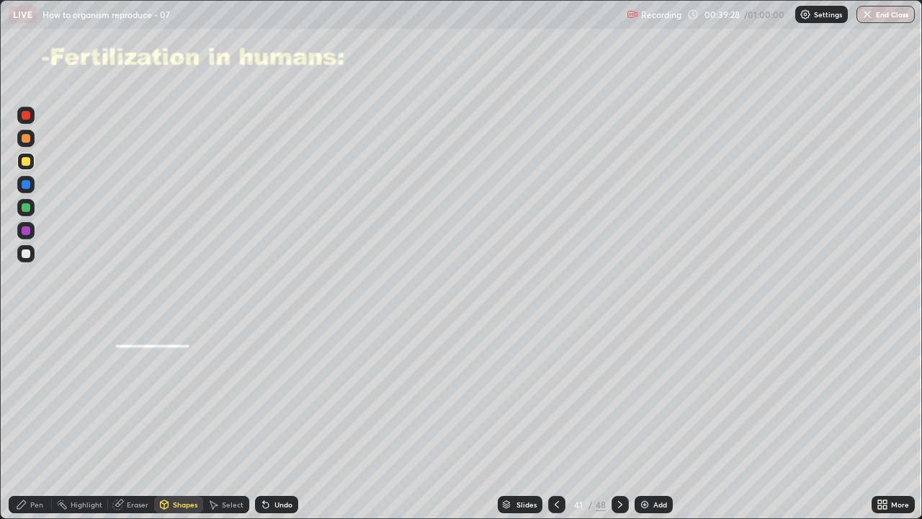
click at [30, 425] on div "Pen" at bounding box center [30, 503] width 43 height 17
click at [27, 138] on div at bounding box center [26, 138] width 9 height 9
click at [135, 425] on div "Eraser" at bounding box center [138, 504] width 22 height 7
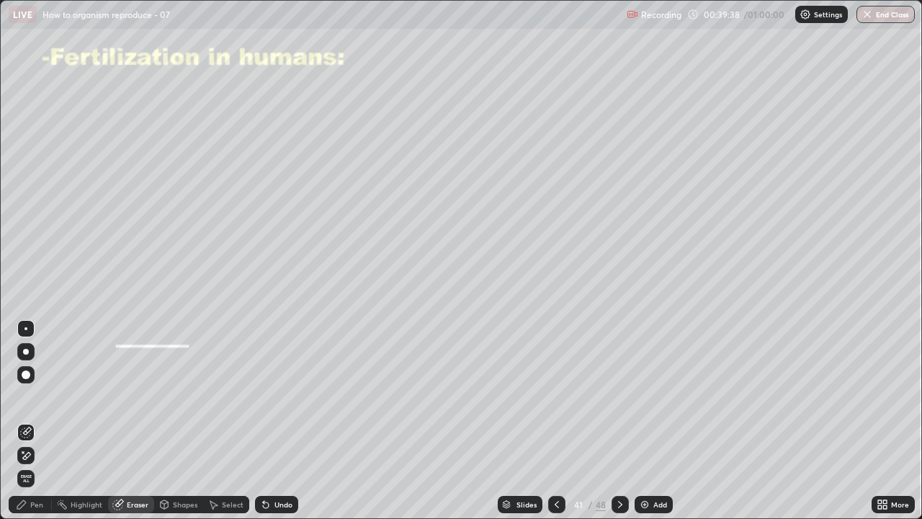
click at [179, 425] on div "Shapes" at bounding box center [185, 504] width 24 height 7
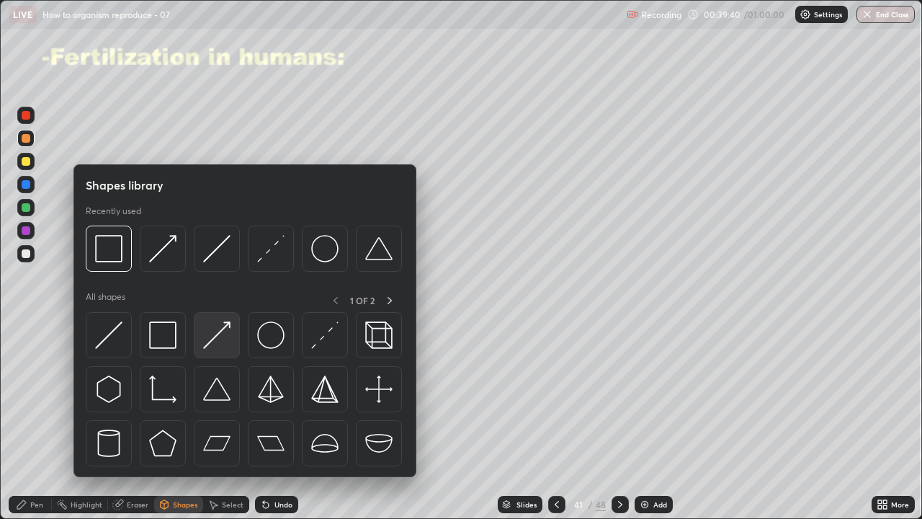
click at [213, 341] on img at bounding box center [216, 334] width 27 height 27
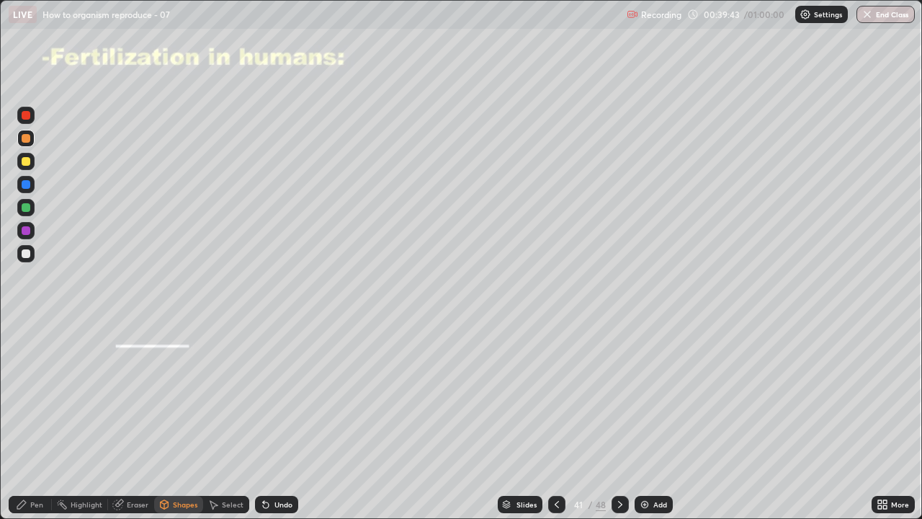
click at [33, 425] on div "Pen" at bounding box center [30, 503] width 43 height 17
click at [166, 425] on icon at bounding box center [165, 504] width 8 height 9
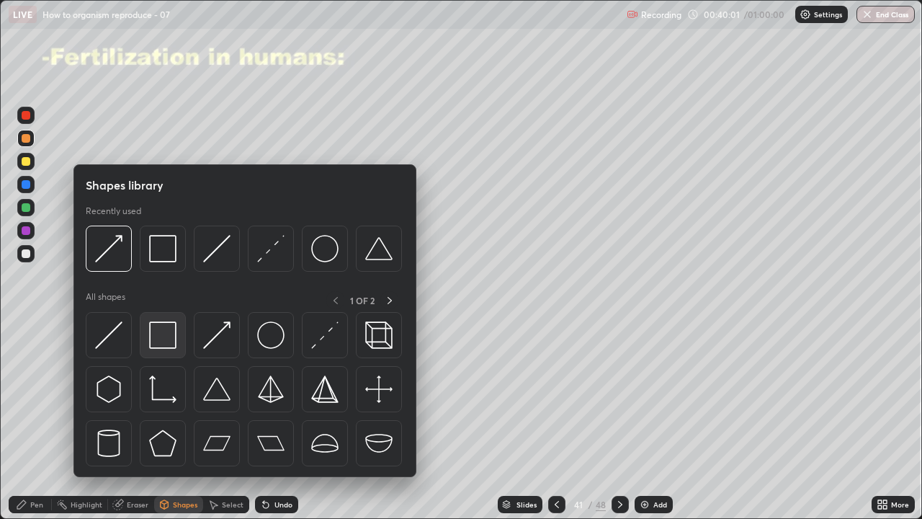
click at [163, 347] on img at bounding box center [162, 334] width 27 height 27
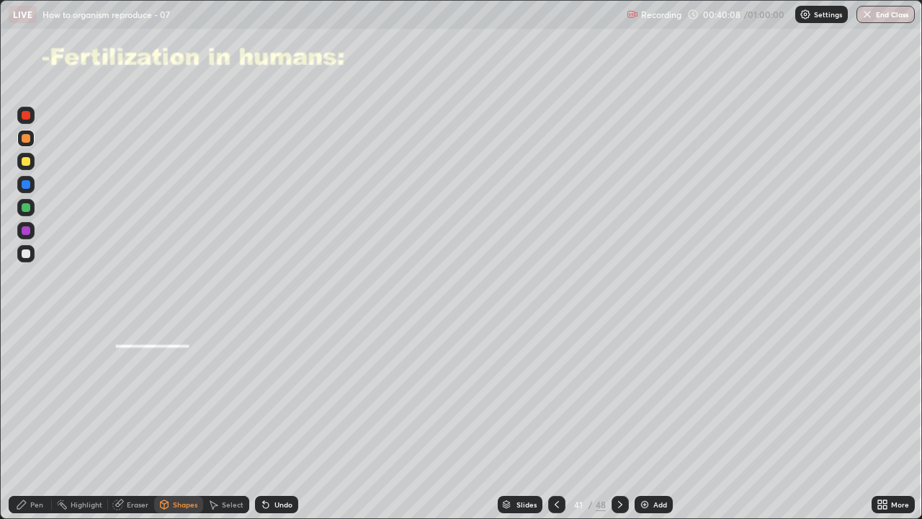
click at [264, 425] on icon at bounding box center [266, 505] width 6 height 6
click at [22, 161] on div at bounding box center [26, 161] width 9 height 9
click at [284, 425] on div "Undo" at bounding box center [276, 503] width 43 height 17
click at [35, 425] on div "Pen" at bounding box center [36, 504] width 13 height 7
click at [30, 252] on div at bounding box center [26, 253] width 9 height 9
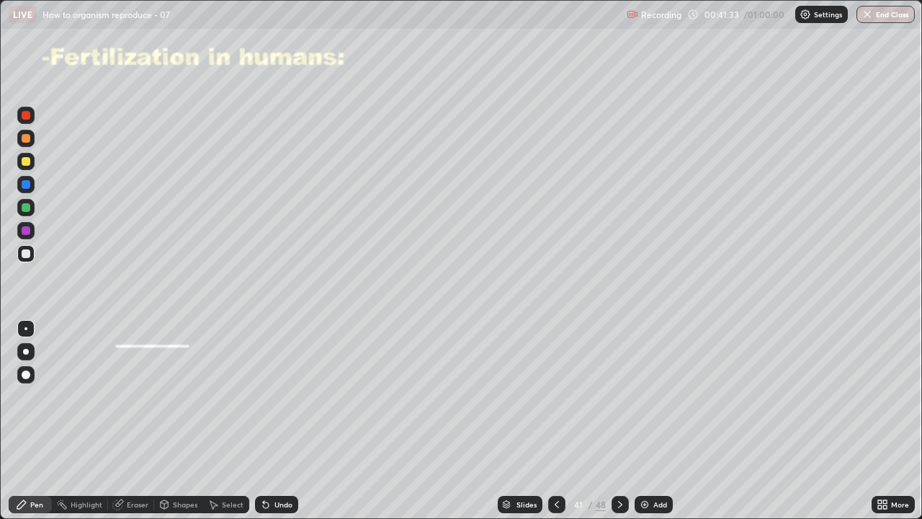
click at [269, 425] on icon at bounding box center [266, 504] width 12 height 12
click at [264, 425] on div "Undo" at bounding box center [276, 503] width 43 height 17
click at [266, 425] on div "Undo" at bounding box center [276, 503] width 43 height 17
click at [271, 425] on div "Undo" at bounding box center [276, 503] width 43 height 17
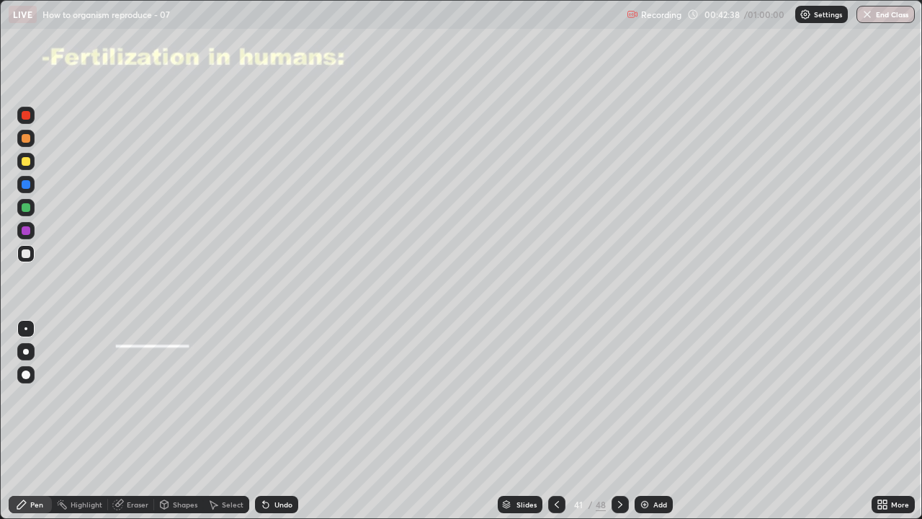
click at [269, 425] on div "Undo" at bounding box center [276, 503] width 43 height 17
click at [271, 425] on div "Undo" at bounding box center [276, 503] width 43 height 17
click at [272, 425] on div "Undo" at bounding box center [276, 503] width 43 height 17
click at [274, 425] on div "Undo" at bounding box center [276, 503] width 43 height 17
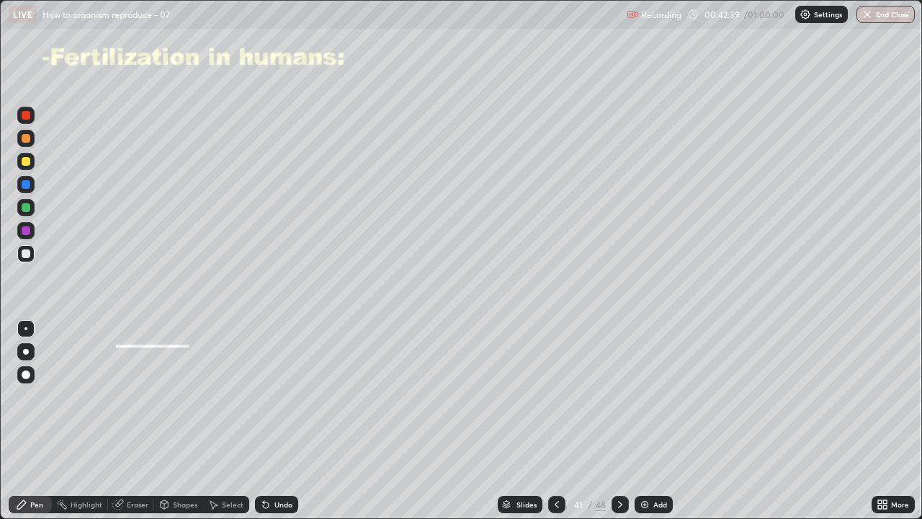
click at [281, 425] on div "Undo" at bounding box center [276, 503] width 43 height 17
click at [29, 163] on div at bounding box center [26, 161] width 9 height 9
click at [179, 425] on div "Shapes" at bounding box center [185, 504] width 24 height 7
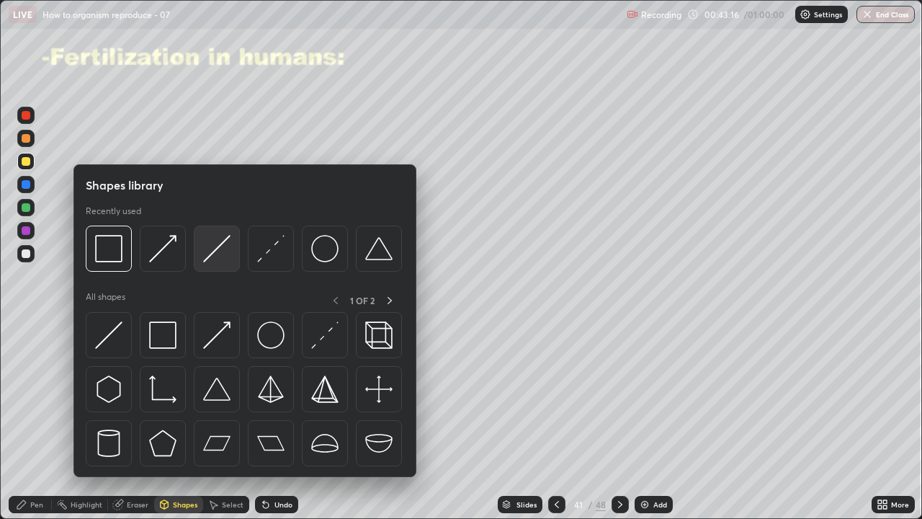
click at [200, 256] on div at bounding box center [217, 248] width 46 height 46
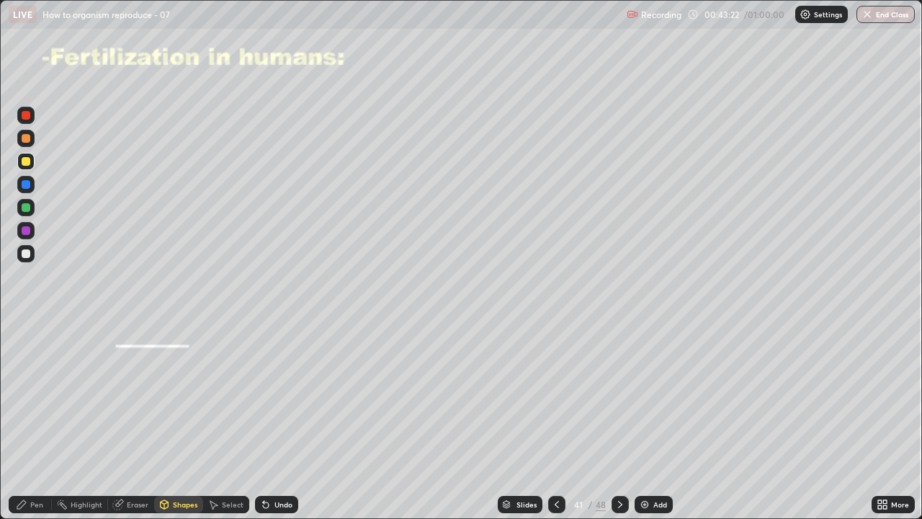
click at [271, 425] on div "Undo" at bounding box center [276, 503] width 43 height 17
click at [176, 425] on div "Shapes" at bounding box center [178, 503] width 49 height 17
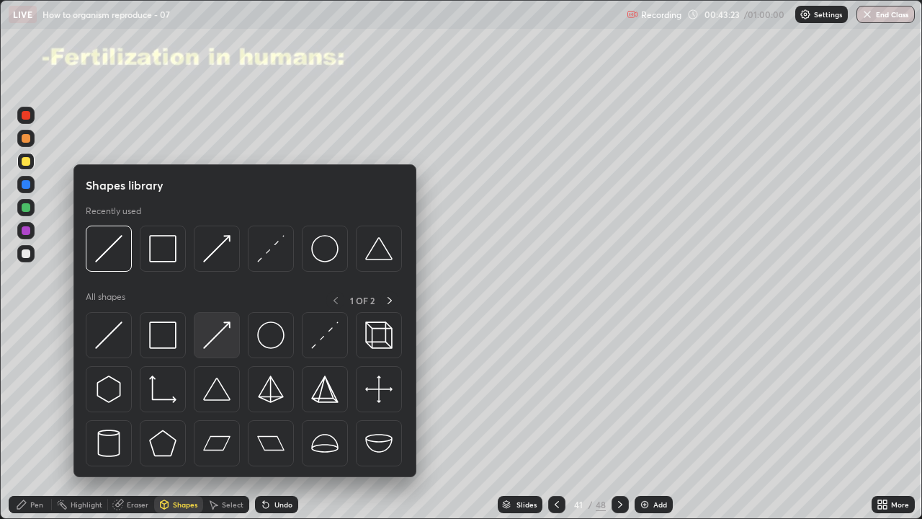
click at [202, 344] on div at bounding box center [217, 335] width 46 height 46
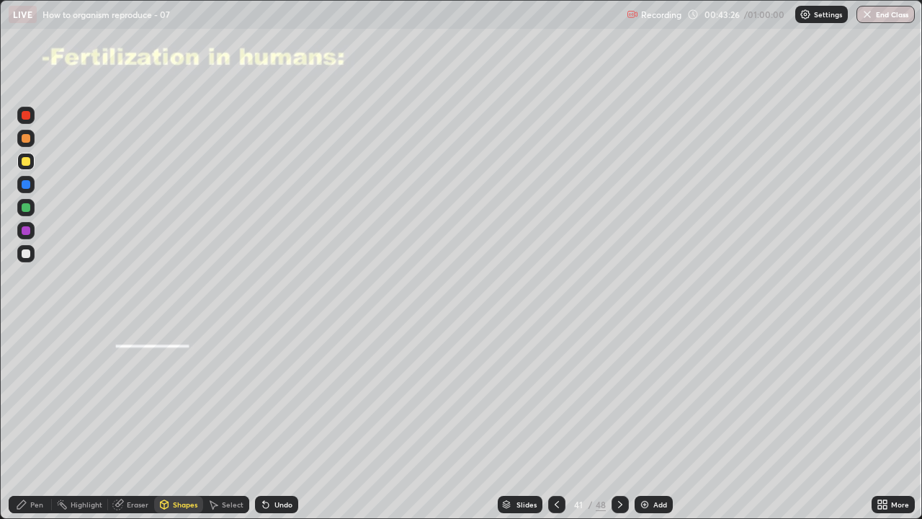
click at [27, 205] on div at bounding box center [26, 207] width 9 height 9
click at [280, 425] on div "Undo" at bounding box center [276, 503] width 43 height 17
click at [269, 425] on div "Undo" at bounding box center [276, 503] width 43 height 17
click at [27, 425] on div "Pen" at bounding box center [30, 503] width 43 height 17
click at [178, 425] on div "Shapes" at bounding box center [185, 504] width 24 height 7
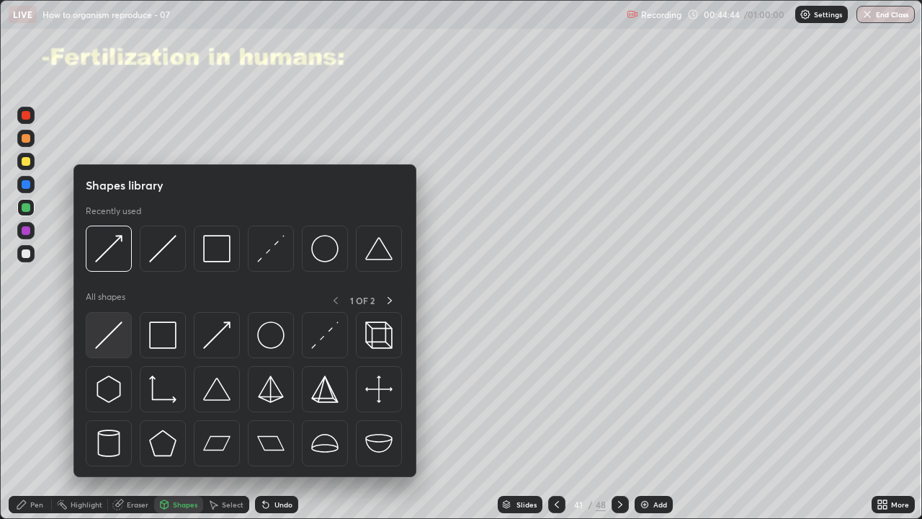
click at [97, 328] on img at bounding box center [108, 334] width 27 height 27
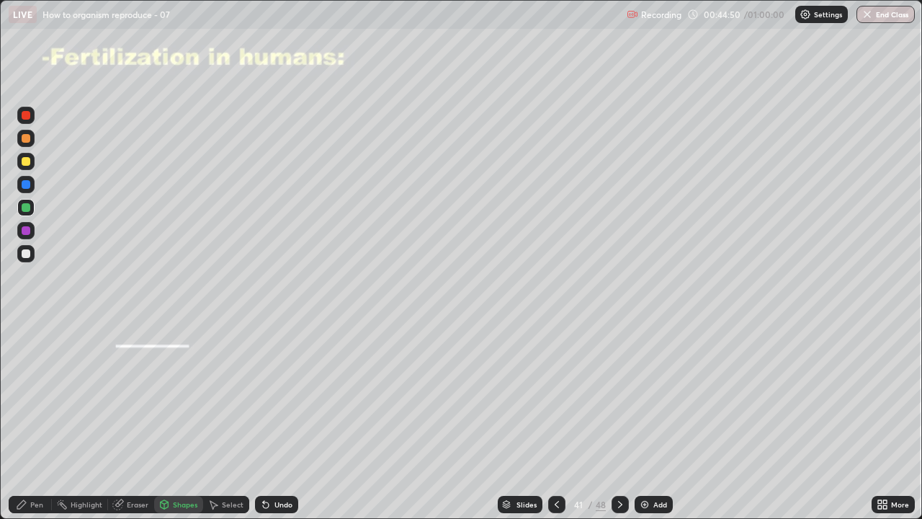
click at [42, 425] on div "Pen" at bounding box center [36, 504] width 13 height 7
click at [625, 425] on div at bounding box center [619, 503] width 17 height 17
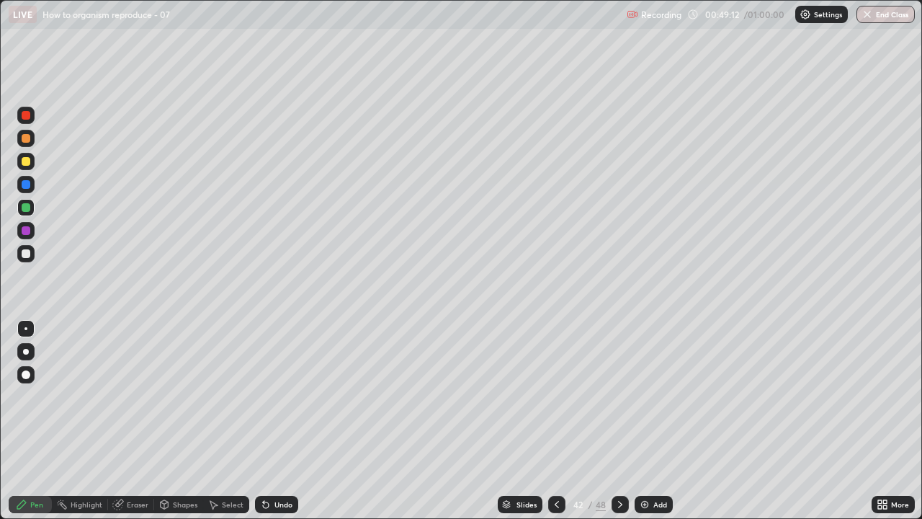
click at [618, 425] on icon at bounding box center [620, 504] width 12 height 12
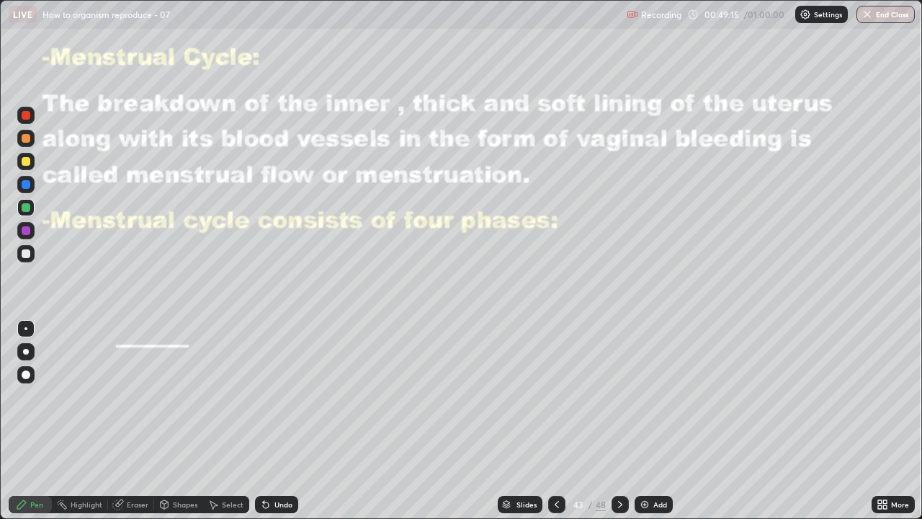
click at [29, 233] on div at bounding box center [26, 230] width 9 height 9
click at [181, 425] on div "Shapes" at bounding box center [178, 503] width 49 height 17
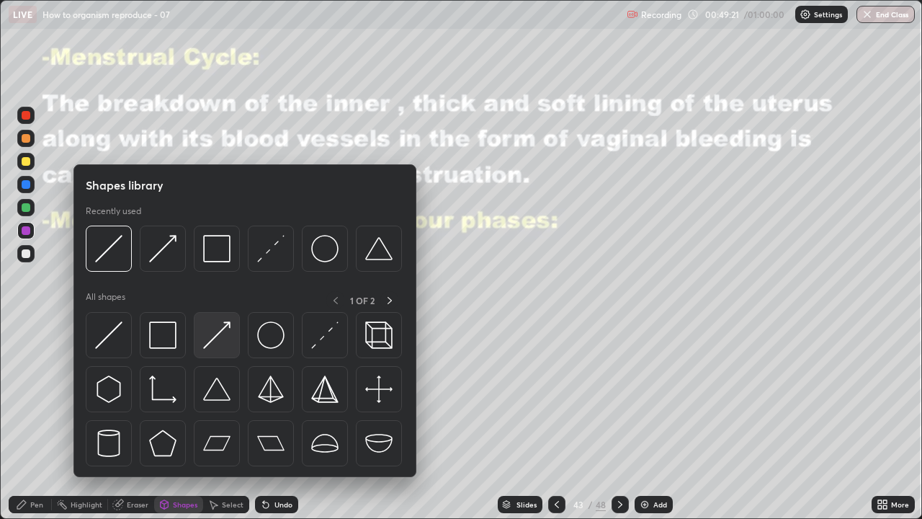
click at [214, 342] on img at bounding box center [216, 334] width 27 height 27
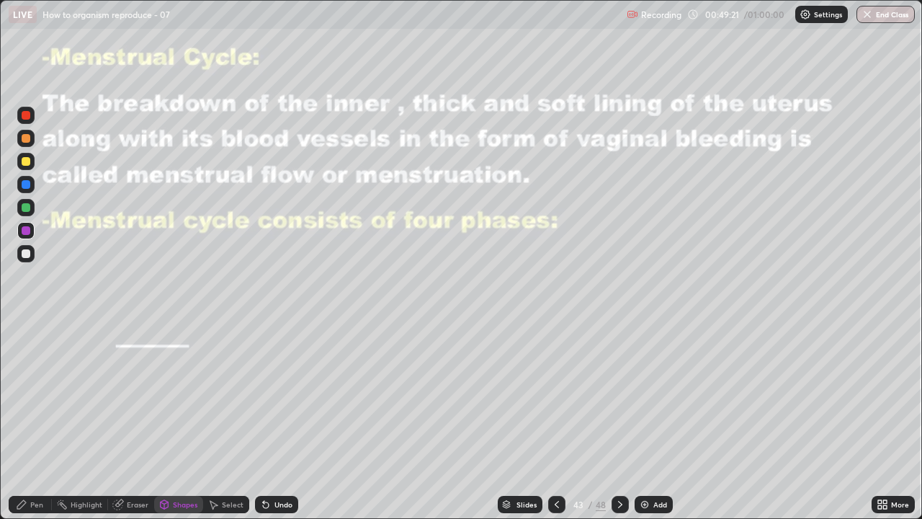
click at [30, 260] on div at bounding box center [25, 253] width 17 height 17
click at [264, 425] on icon at bounding box center [266, 505] width 6 height 6
click at [267, 425] on div "Undo" at bounding box center [276, 503] width 43 height 17
click at [26, 120] on div at bounding box center [25, 115] width 17 height 17
click at [27, 120] on div at bounding box center [25, 115] width 17 height 17
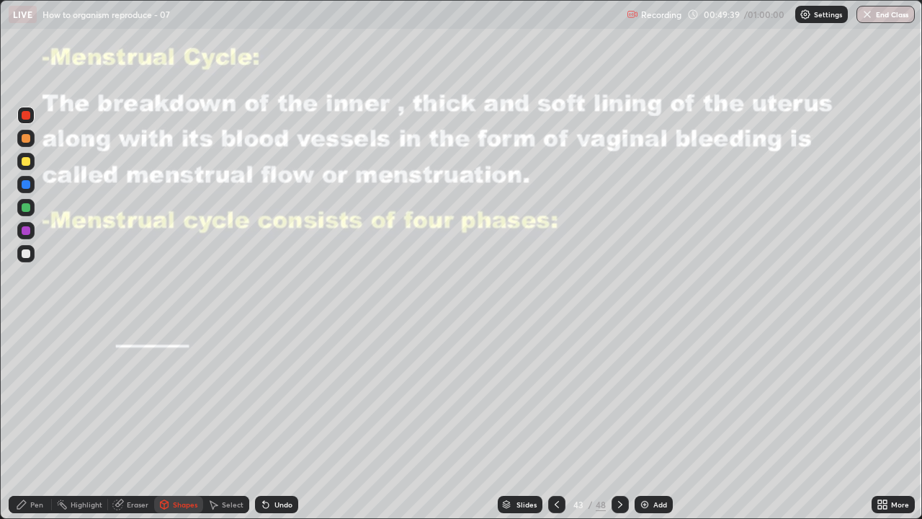
click at [284, 425] on div "Undo" at bounding box center [283, 504] width 18 height 7
click at [29, 425] on div "Pen" at bounding box center [30, 503] width 43 height 17
click at [25, 253] on div at bounding box center [26, 253] width 9 height 9
click at [174, 425] on div "Shapes" at bounding box center [185, 504] width 24 height 7
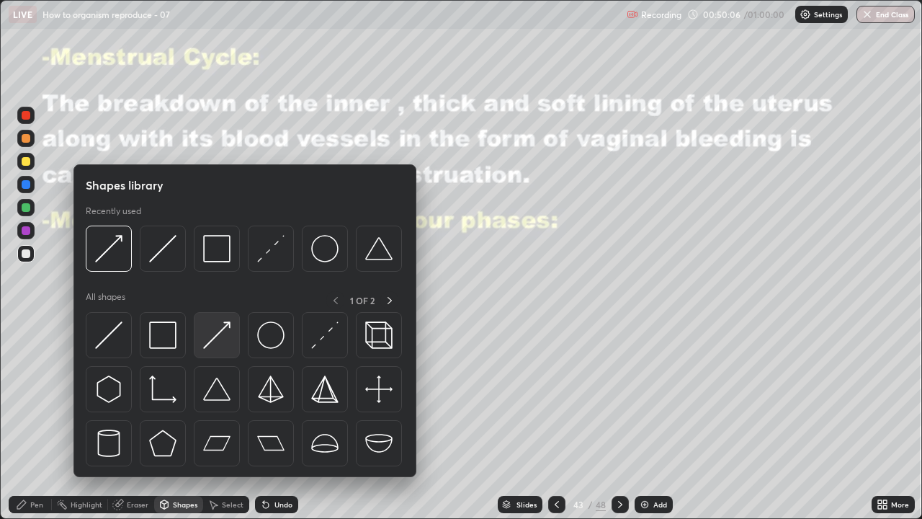
click at [218, 338] on img at bounding box center [216, 334] width 27 height 27
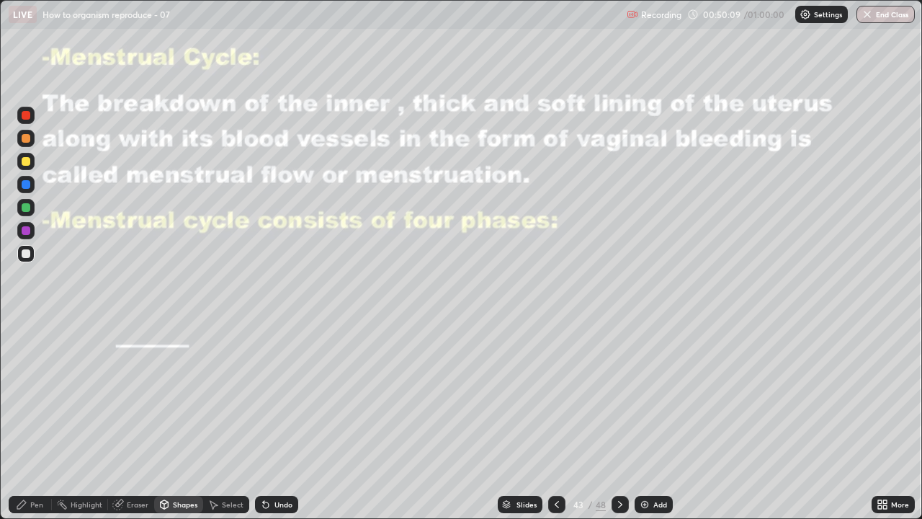
click at [27, 160] on div at bounding box center [26, 161] width 9 height 9
click at [25, 138] on div at bounding box center [26, 138] width 9 height 9
click at [271, 425] on div "Undo" at bounding box center [276, 503] width 43 height 17
click at [24, 425] on icon at bounding box center [21, 504] width 9 height 9
click at [261, 425] on icon at bounding box center [266, 504] width 12 height 12
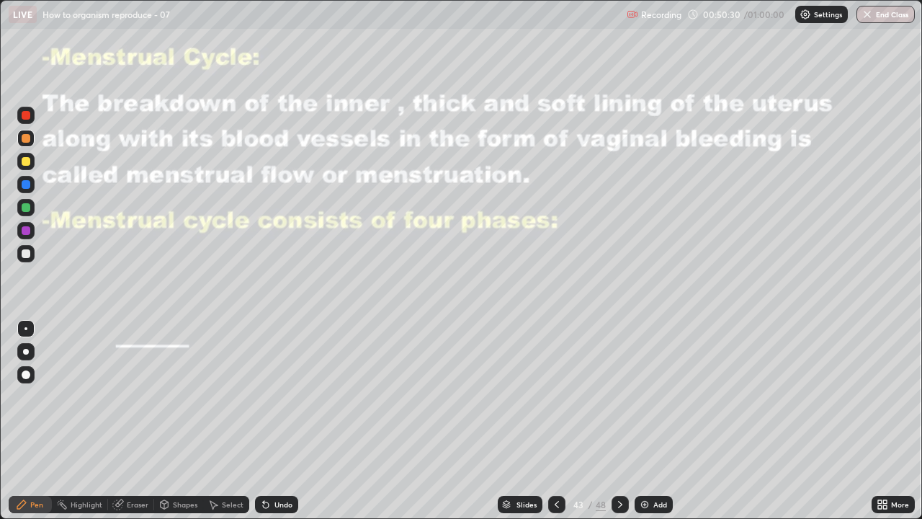
click at [264, 425] on icon at bounding box center [266, 505] width 6 height 6
click at [266, 425] on div "Undo" at bounding box center [276, 503] width 43 height 17
click at [24, 163] on div at bounding box center [26, 161] width 9 height 9
click at [176, 425] on div "Shapes" at bounding box center [185, 504] width 24 height 7
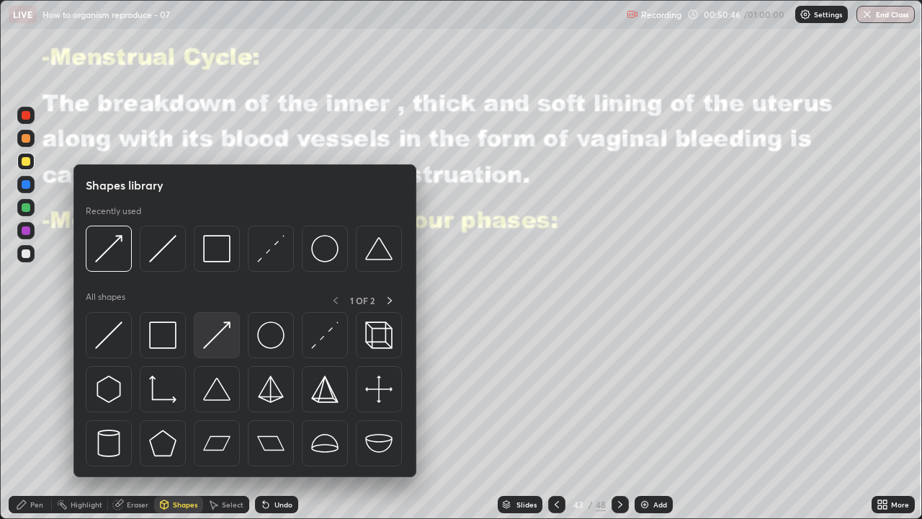
click at [214, 336] on img at bounding box center [216, 334] width 27 height 27
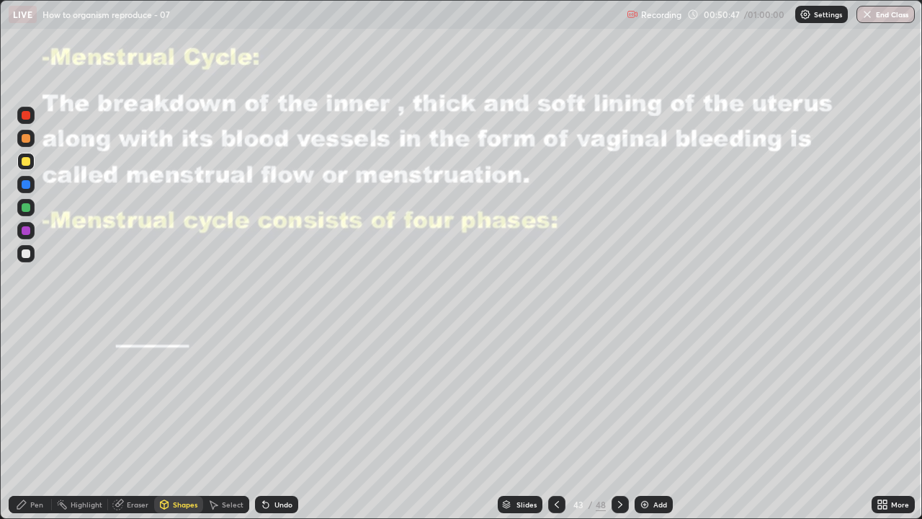
click at [26, 206] on div at bounding box center [26, 207] width 9 height 9
click at [24, 251] on div at bounding box center [26, 253] width 9 height 9
click at [280, 425] on div "Undo" at bounding box center [283, 504] width 18 height 7
click at [17, 425] on icon at bounding box center [21, 504] width 9 height 9
click at [27, 162] on div at bounding box center [26, 161] width 9 height 9
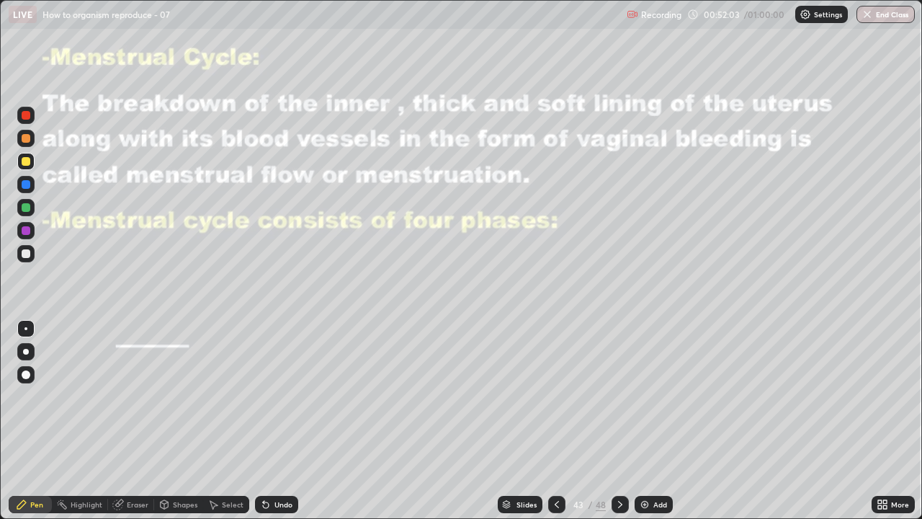
click at [24, 181] on div at bounding box center [26, 184] width 9 height 9
click at [173, 425] on div "Shapes" at bounding box center [185, 504] width 24 height 7
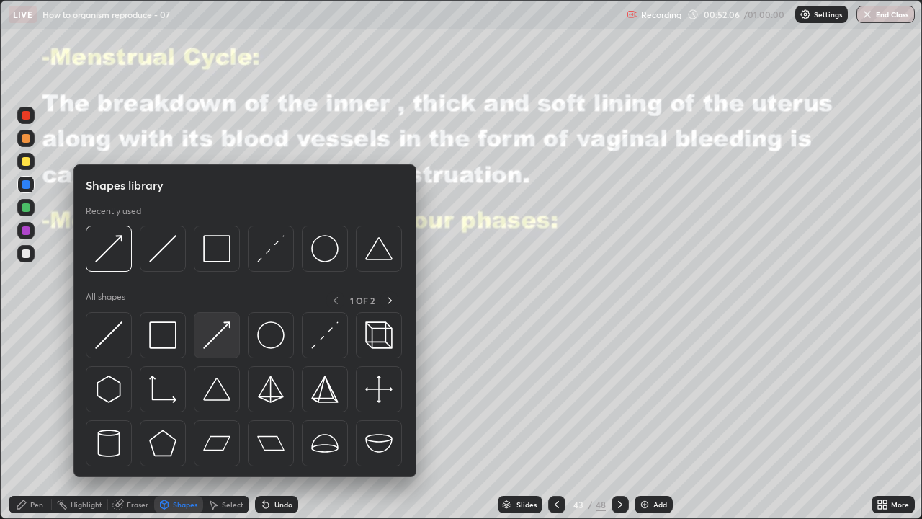
click at [199, 340] on div at bounding box center [217, 335] width 46 height 46
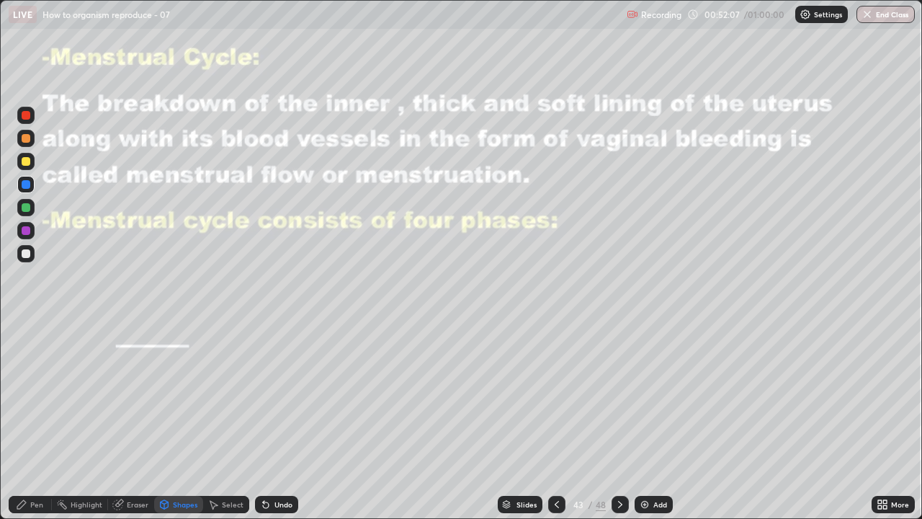
click at [27, 138] on div at bounding box center [26, 138] width 9 height 9
click at [40, 425] on div "Pen" at bounding box center [36, 504] width 13 height 7
click at [24, 208] on div at bounding box center [26, 207] width 9 height 9
click at [282, 425] on div "Undo" at bounding box center [276, 503] width 43 height 17
click at [179, 425] on div "Shapes" at bounding box center [178, 503] width 49 height 17
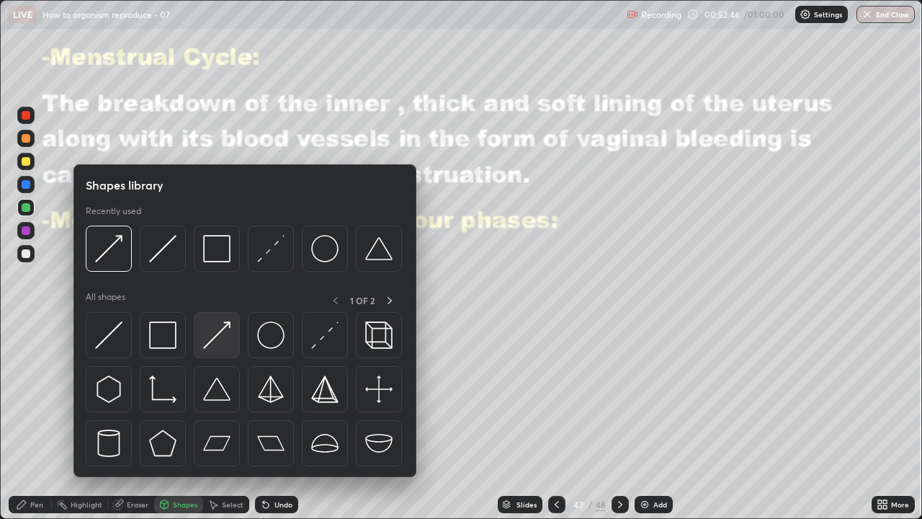
click at [215, 338] on img at bounding box center [216, 334] width 27 height 27
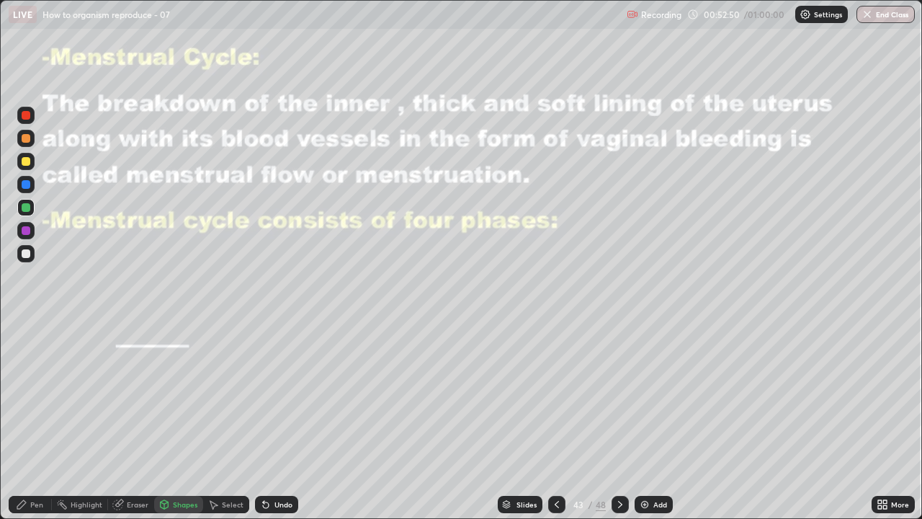
click at [37, 425] on div "Pen" at bounding box center [30, 503] width 43 height 17
click at [24, 247] on div at bounding box center [25, 253] width 17 height 17
click at [27, 228] on div at bounding box center [26, 230] width 9 height 9
click at [27, 187] on div at bounding box center [26, 184] width 9 height 9
click at [27, 163] on div at bounding box center [26, 161] width 9 height 9
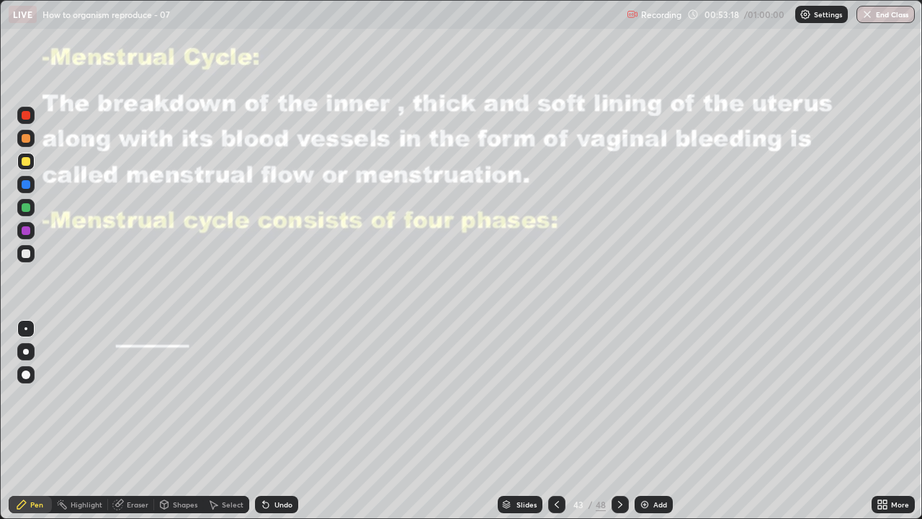
click at [618, 425] on icon at bounding box center [620, 504] width 12 height 12
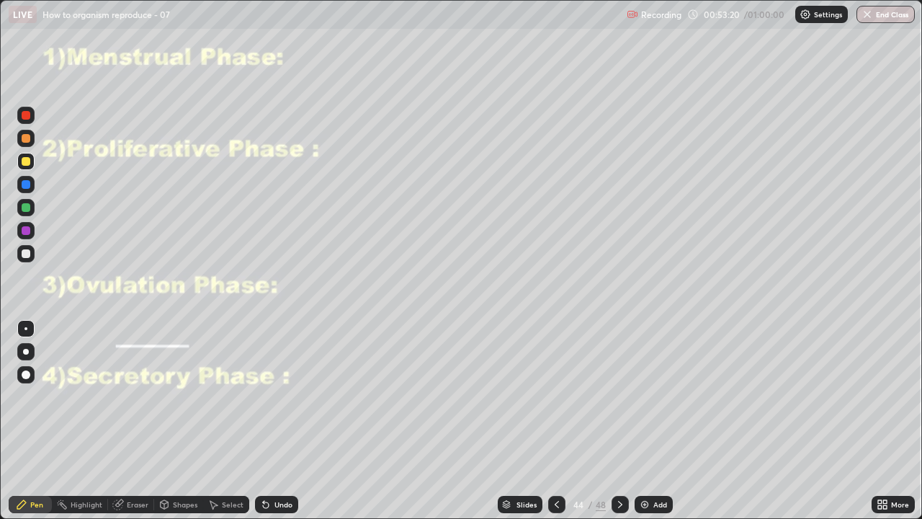
click at [561, 425] on div at bounding box center [556, 503] width 17 height 17
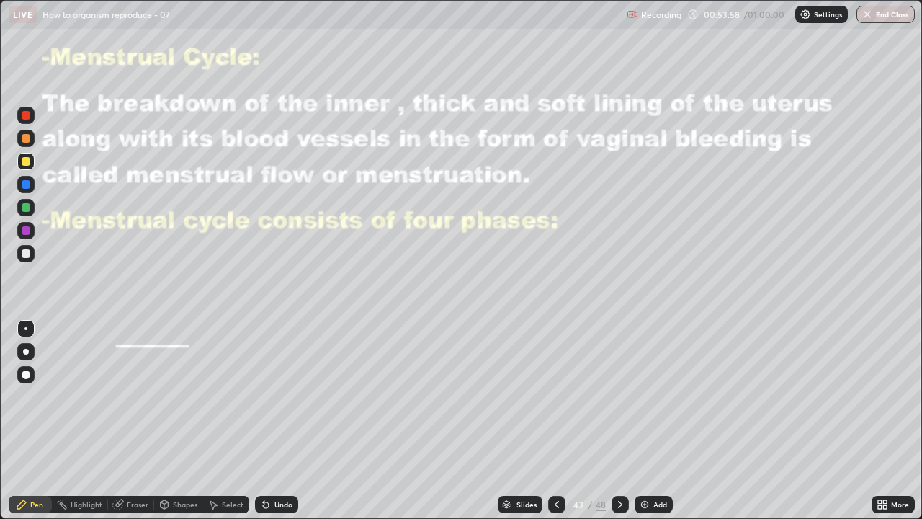
click at [22, 116] on div at bounding box center [26, 115] width 9 height 9
click at [25, 158] on div at bounding box center [26, 161] width 9 height 9
click at [22, 257] on div at bounding box center [25, 253] width 17 height 17
click at [279, 425] on div "Undo" at bounding box center [283, 504] width 18 height 7
click at [282, 425] on div "Undo" at bounding box center [276, 503] width 43 height 17
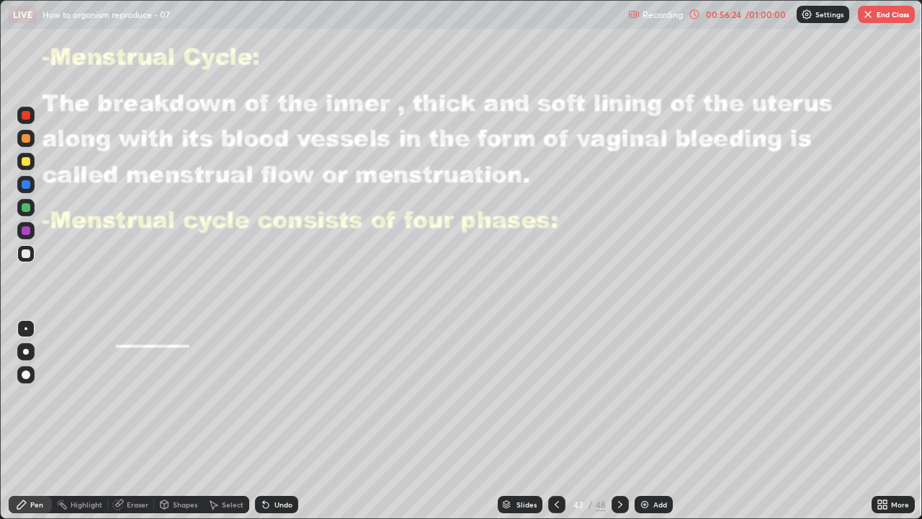
click at [25, 115] on div at bounding box center [26, 115] width 9 height 9
click at [273, 425] on div "Undo" at bounding box center [276, 503] width 43 height 17
click at [279, 425] on div "Undo" at bounding box center [276, 503] width 43 height 17
click at [134, 425] on div "Eraser" at bounding box center [138, 504] width 22 height 7
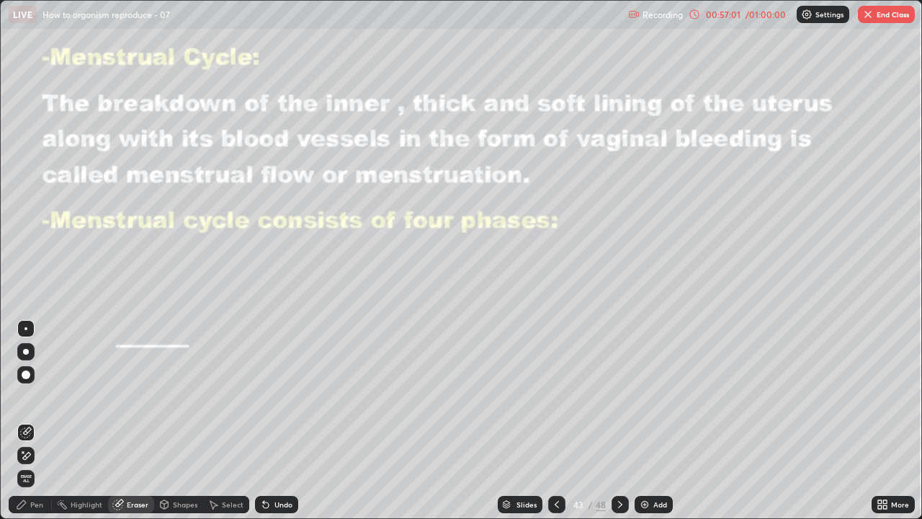
click at [28, 425] on div "Pen" at bounding box center [30, 503] width 43 height 17
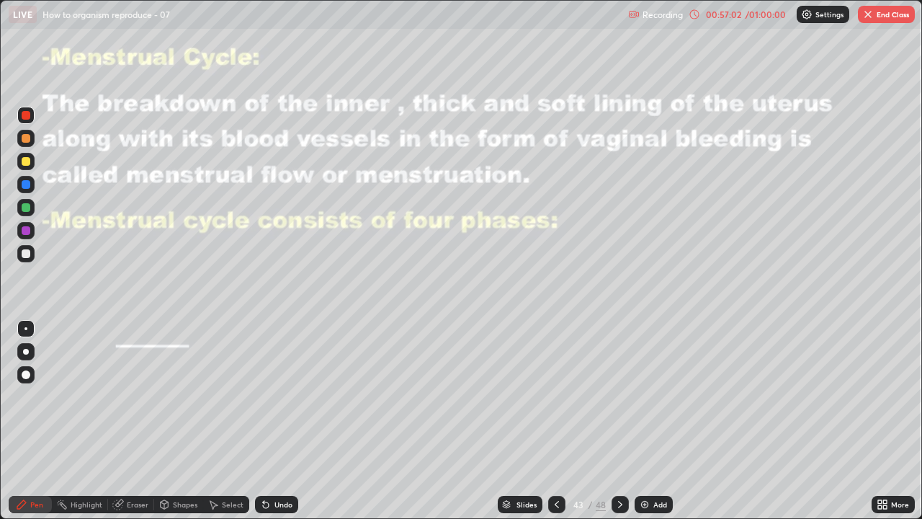
click at [26, 229] on div at bounding box center [26, 230] width 9 height 9
click at [553, 425] on icon at bounding box center [557, 504] width 12 height 12
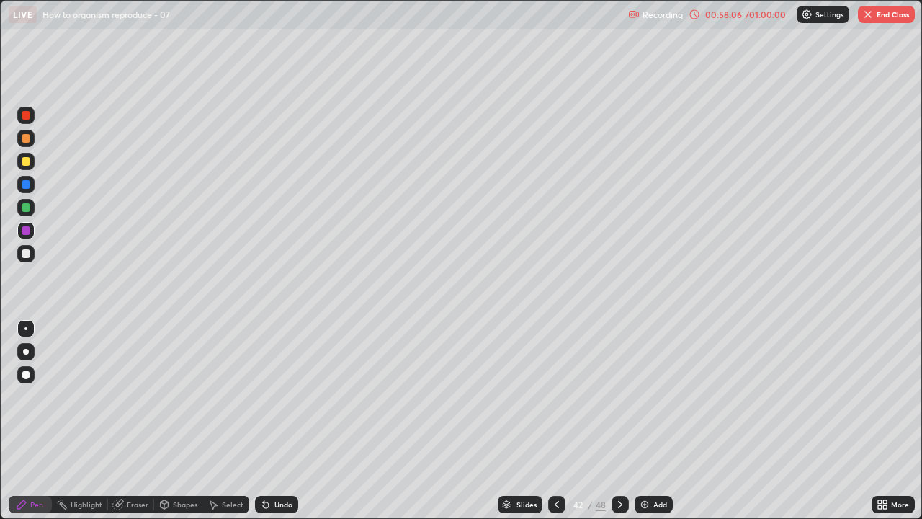
click at [552, 425] on div at bounding box center [556, 503] width 17 height 17
click at [548, 425] on div at bounding box center [556, 503] width 17 height 17
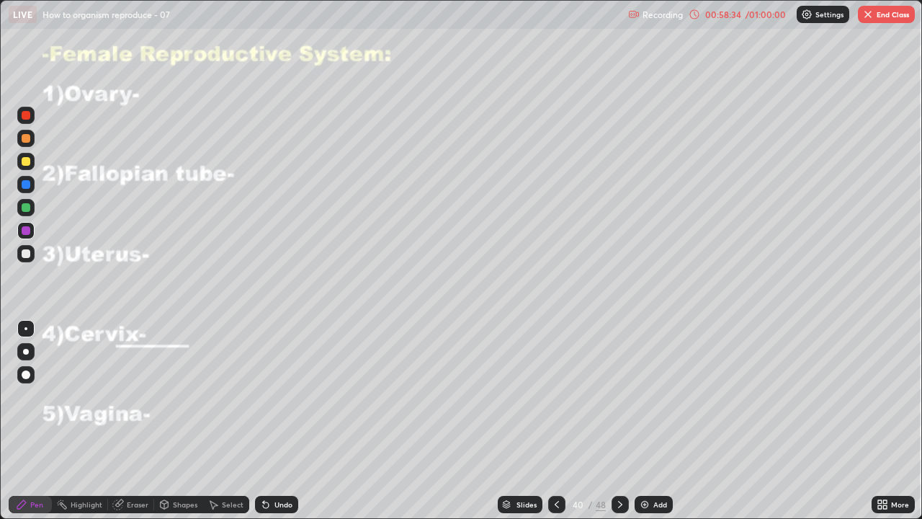
click at [27, 207] on div at bounding box center [26, 207] width 9 height 9
click at [616, 425] on icon at bounding box center [620, 504] width 12 height 12
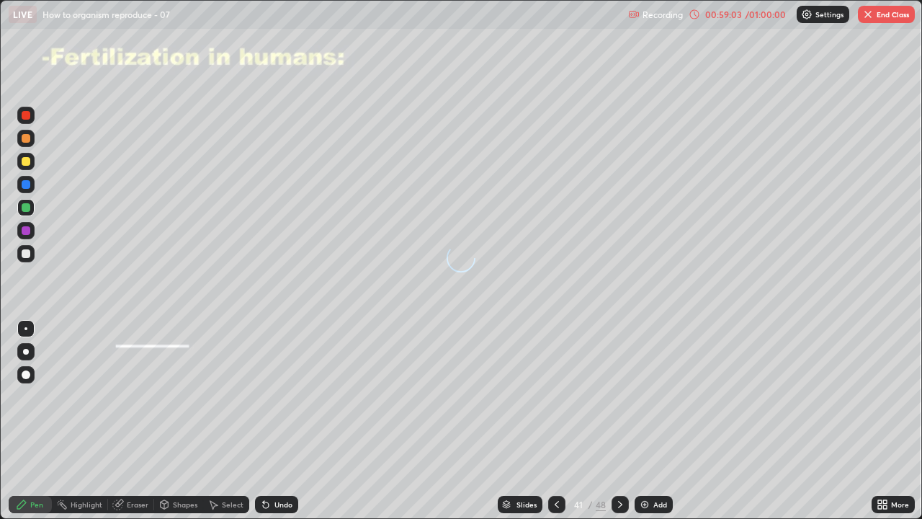
click at [617, 425] on icon at bounding box center [620, 504] width 12 height 12
click at [624, 425] on div at bounding box center [619, 503] width 17 height 17
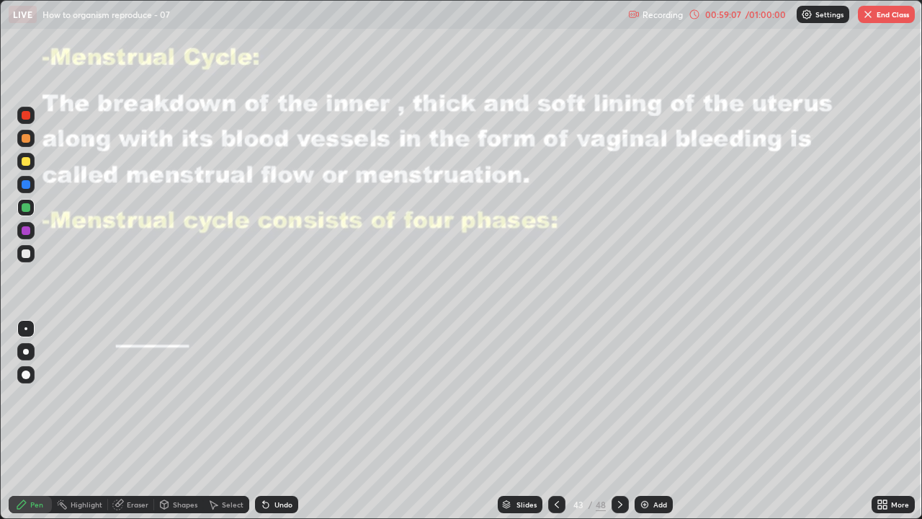
click at [125, 425] on div "Eraser" at bounding box center [131, 503] width 46 height 17
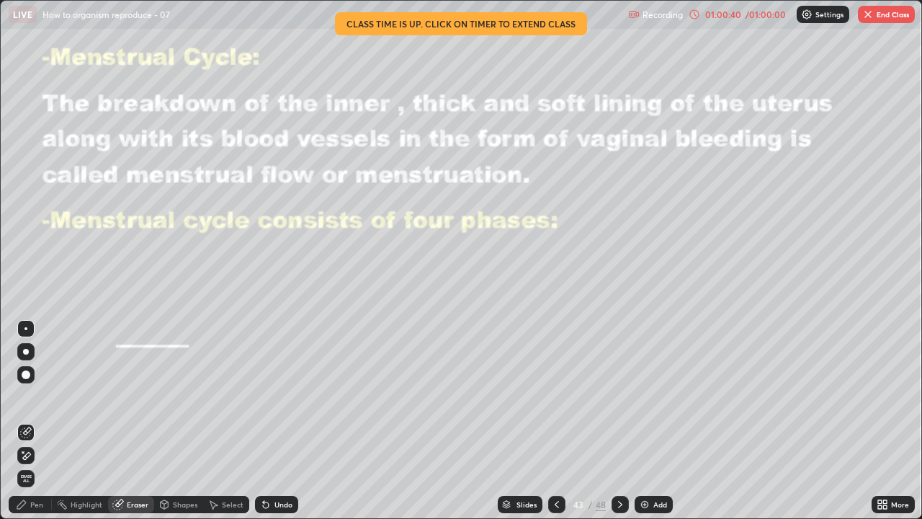
click at [618, 425] on icon at bounding box center [620, 504] width 12 height 12
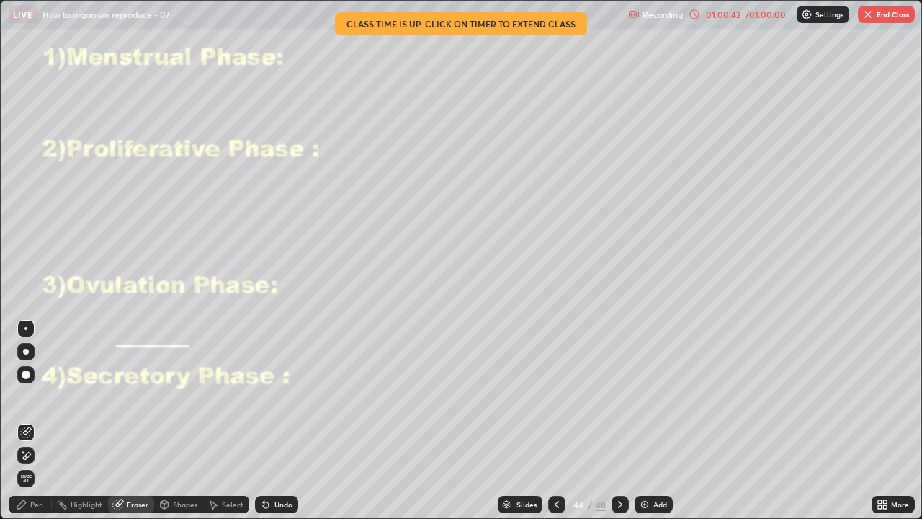
click at [30, 425] on div "Pen" at bounding box center [30, 503] width 43 height 17
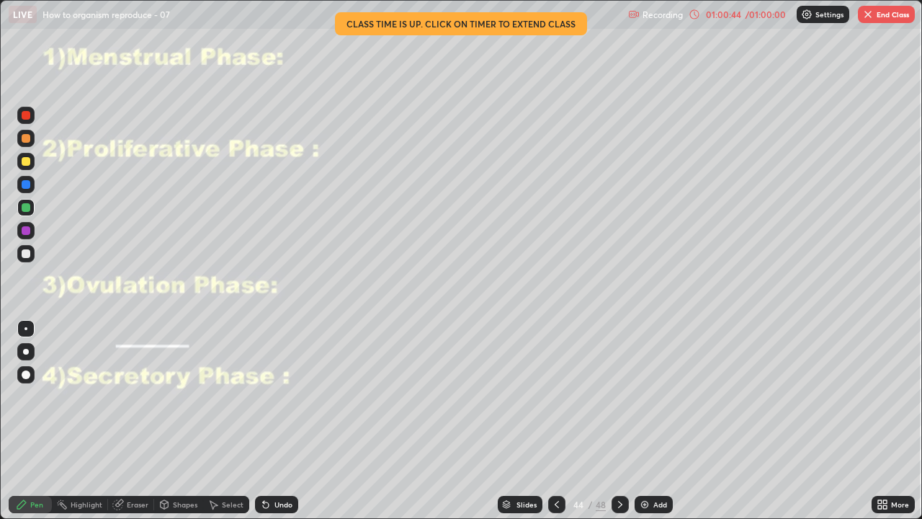
click at [24, 236] on div at bounding box center [25, 230] width 17 height 17
click at [555, 425] on icon at bounding box center [557, 504] width 12 height 12
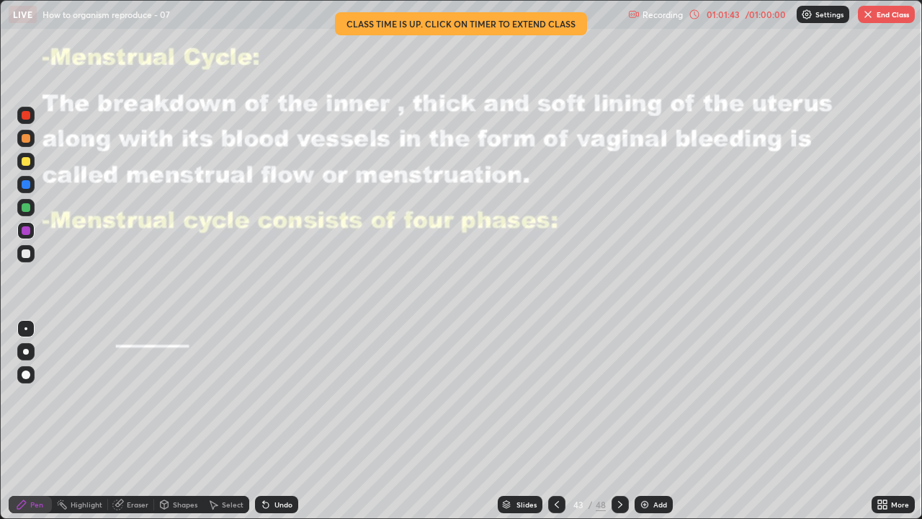
click at [618, 425] on icon at bounding box center [620, 504] width 12 height 12
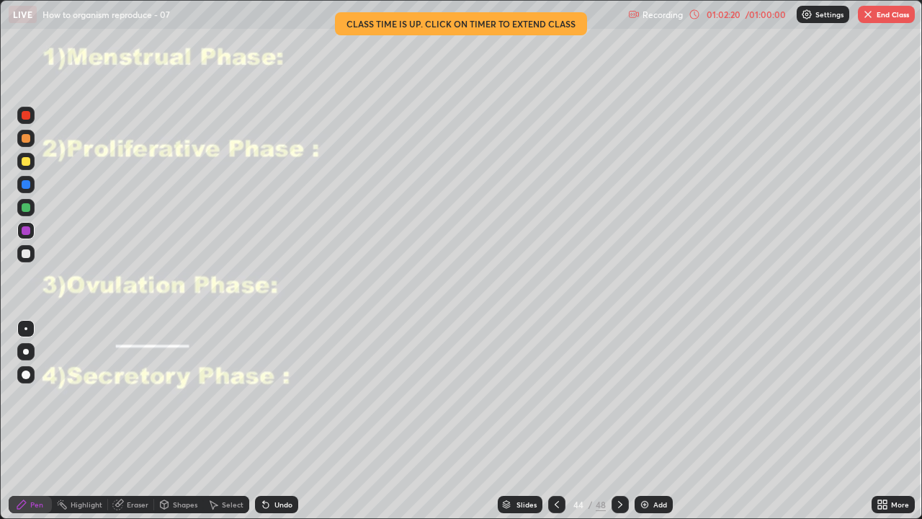
click at [27, 138] on div at bounding box center [26, 138] width 9 height 9
click at [278, 425] on div "Undo" at bounding box center [283, 504] width 18 height 7
click at [278, 425] on div "Undo" at bounding box center [276, 503] width 43 height 17
click at [277, 425] on div "Undo" at bounding box center [276, 503] width 43 height 17
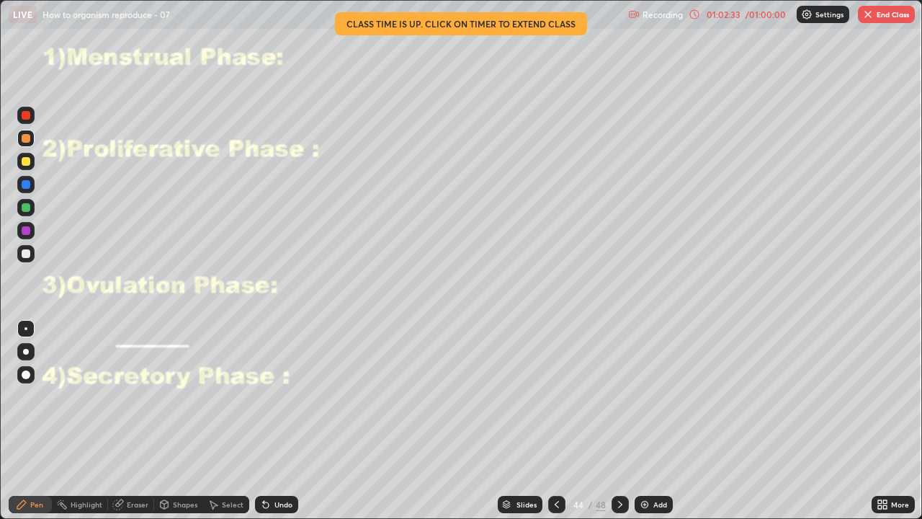
click at [279, 425] on div "Undo" at bounding box center [276, 503] width 43 height 17
click at [282, 425] on div "Undo" at bounding box center [276, 503] width 43 height 17
click at [284, 425] on div "Undo" at bounding box center [273, 504] width 49 height 29
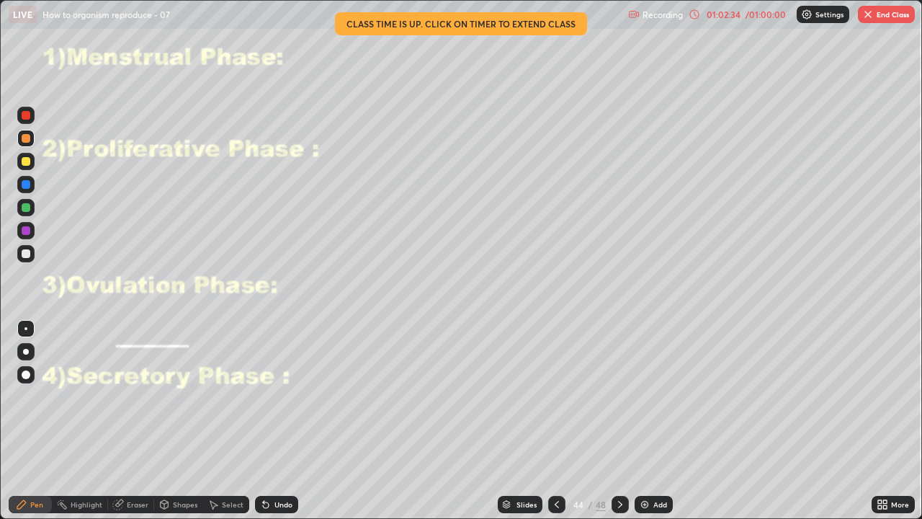
click at [284, 425] on div "Undo" at bounding box center [273, 504] width 49 height 29
click at [285, 425] on div "Undo" at bounding box center [273, 504] width 49 height 29
click at [30, 161] on div at bounding box center [26, 161] width 9 height 9
click at [25, 157] on div at bounding box center [26, 161] width 9 height 9
click at [26, 233] on div at bounding box center [26, 230] width 9 height 9
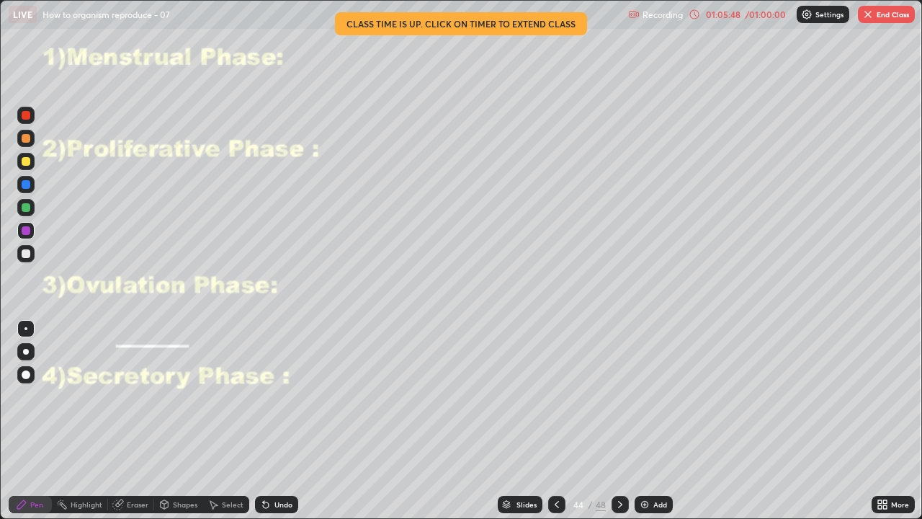
click at [885, 15] on button "End Class" at bounding box center [886, 14] width 57 height 17
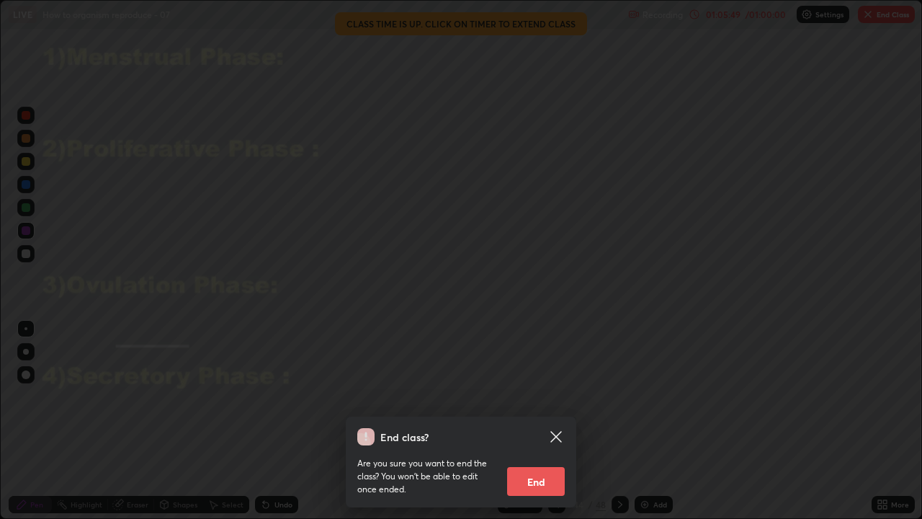
click at [529, 425] on button "End" at bounding box center [536, 481] width 58 height 29
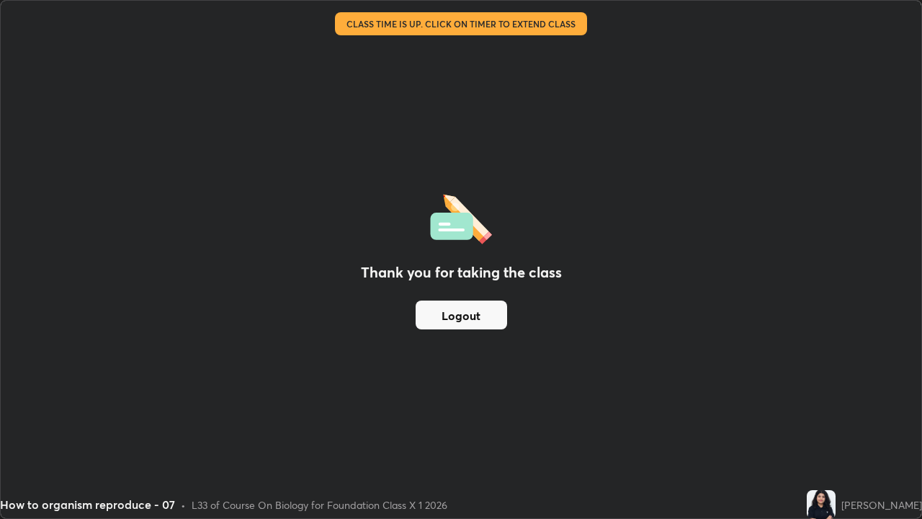
click at [457, 314] on button "Logout" at bounding box center [461, 314] width 91 height 29
click at [464, 315] on button "Logout" at bounding box center [461, 314] width 91 height 29
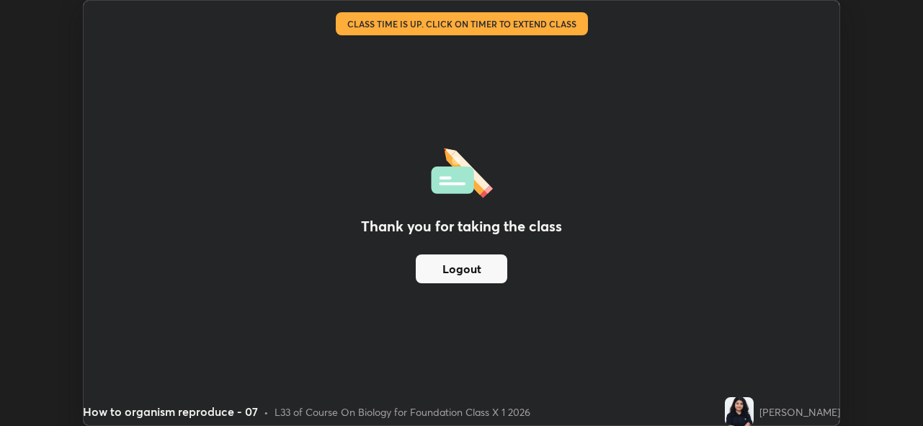
scroll to position [426, 923]
click at [457, 274] on button "Logout" at bounding box center [461, 268] width 91 height 29
click at [461, 268] on button "Logout" at bounding box center [461, 268] width 91 height 29
